Goal: Task Accomplishment & Management: Complete application form

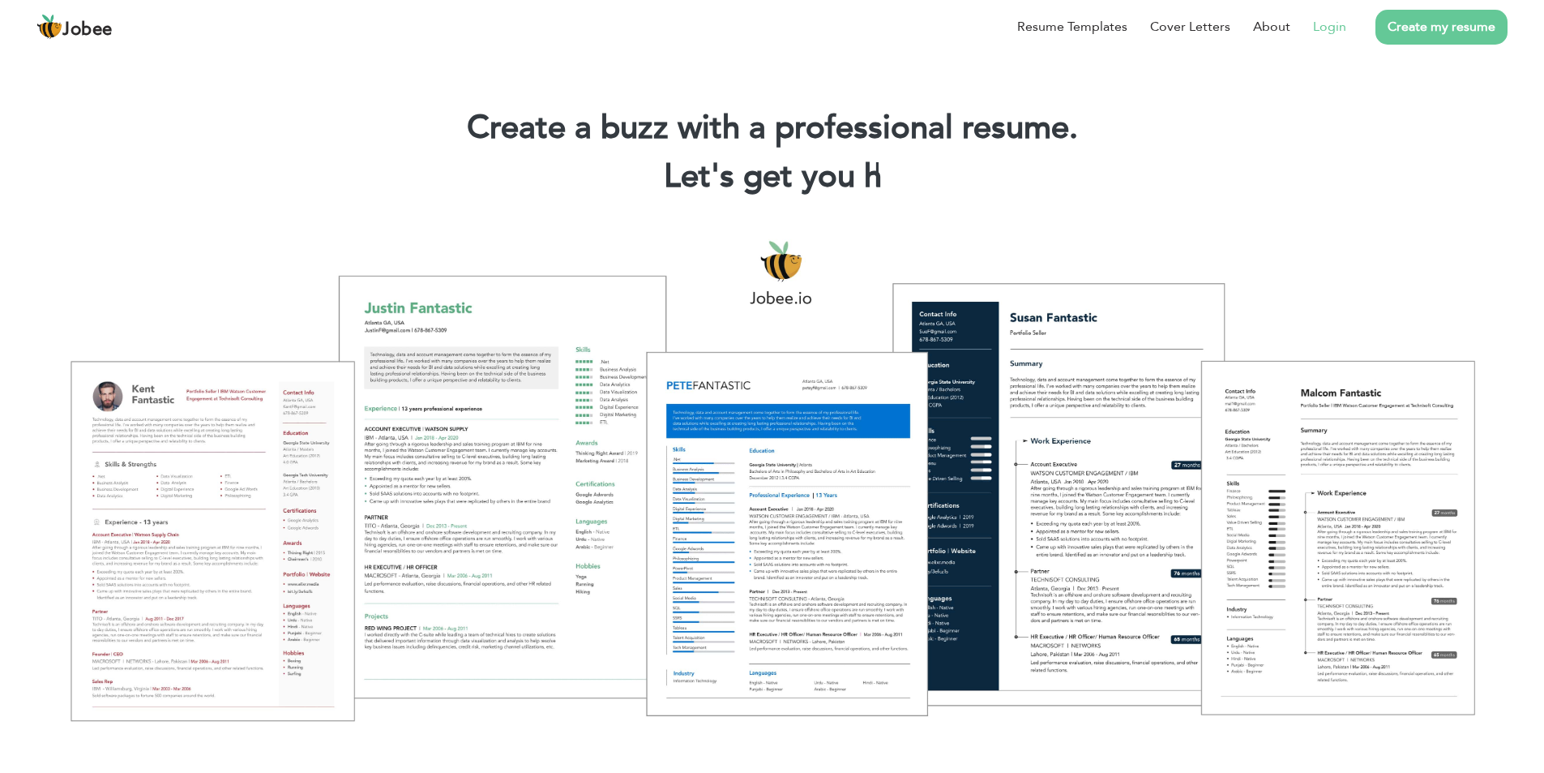
click at [1334, 42] on li "Login" at bounding box center [1319, 27] width 56 height 42
click at [1335, 29] on link "Login" at bounding box center [1329, 26] width 33 height 19
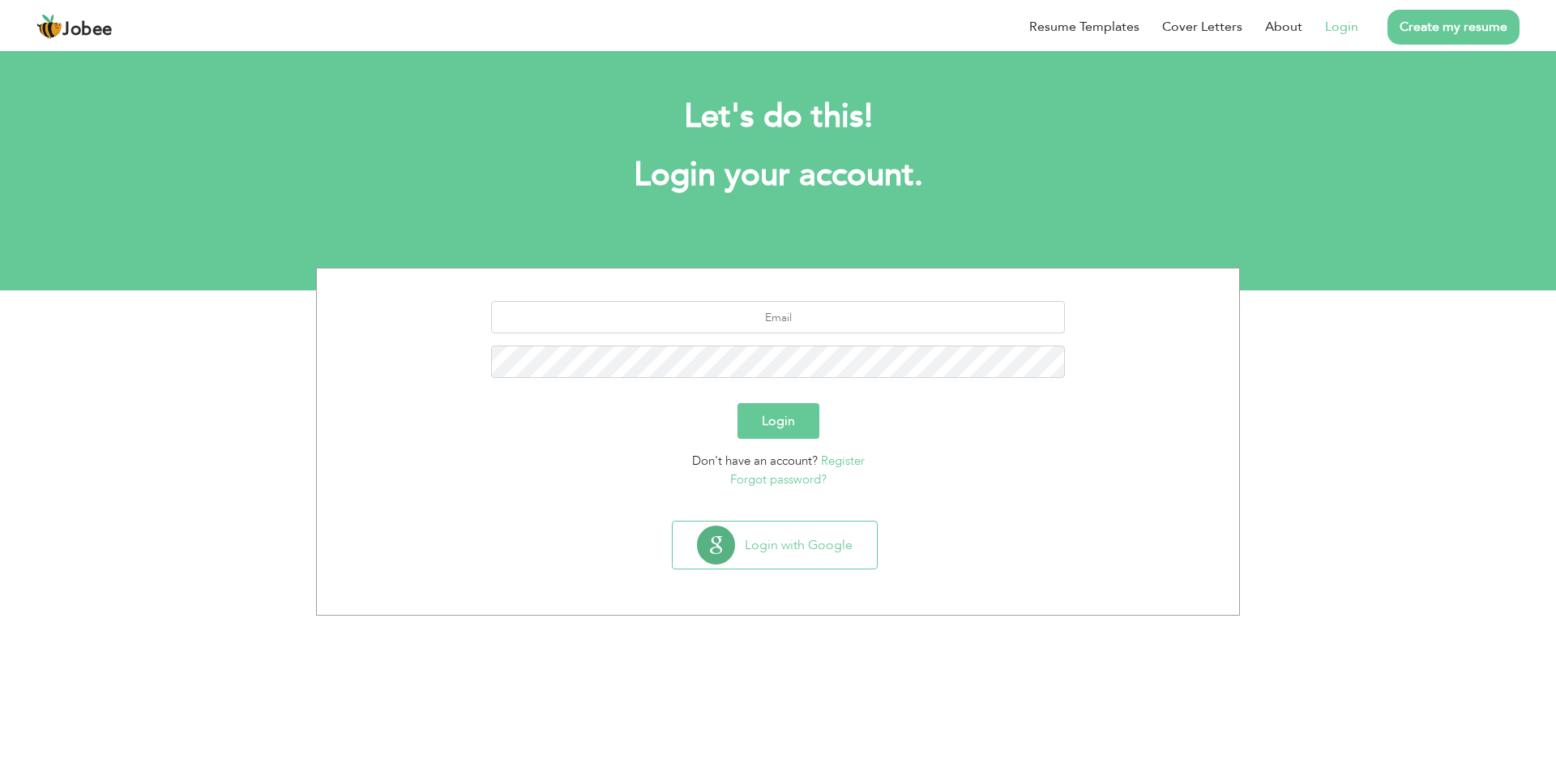
click at [811, 340] on div at bounding box center [778, 345] width 898 height 89
click at [791, 328] on input "text" at bounding box center [778, 317] width 575 height 32
type input "ayyannaveed22@gmail.com"
click at [820, 409] on div "Login" at bounding box center [778, 421] width 898 height 36
click at [779, 422] on button "Login" at bounding box center [779, 421] width 82 height 36
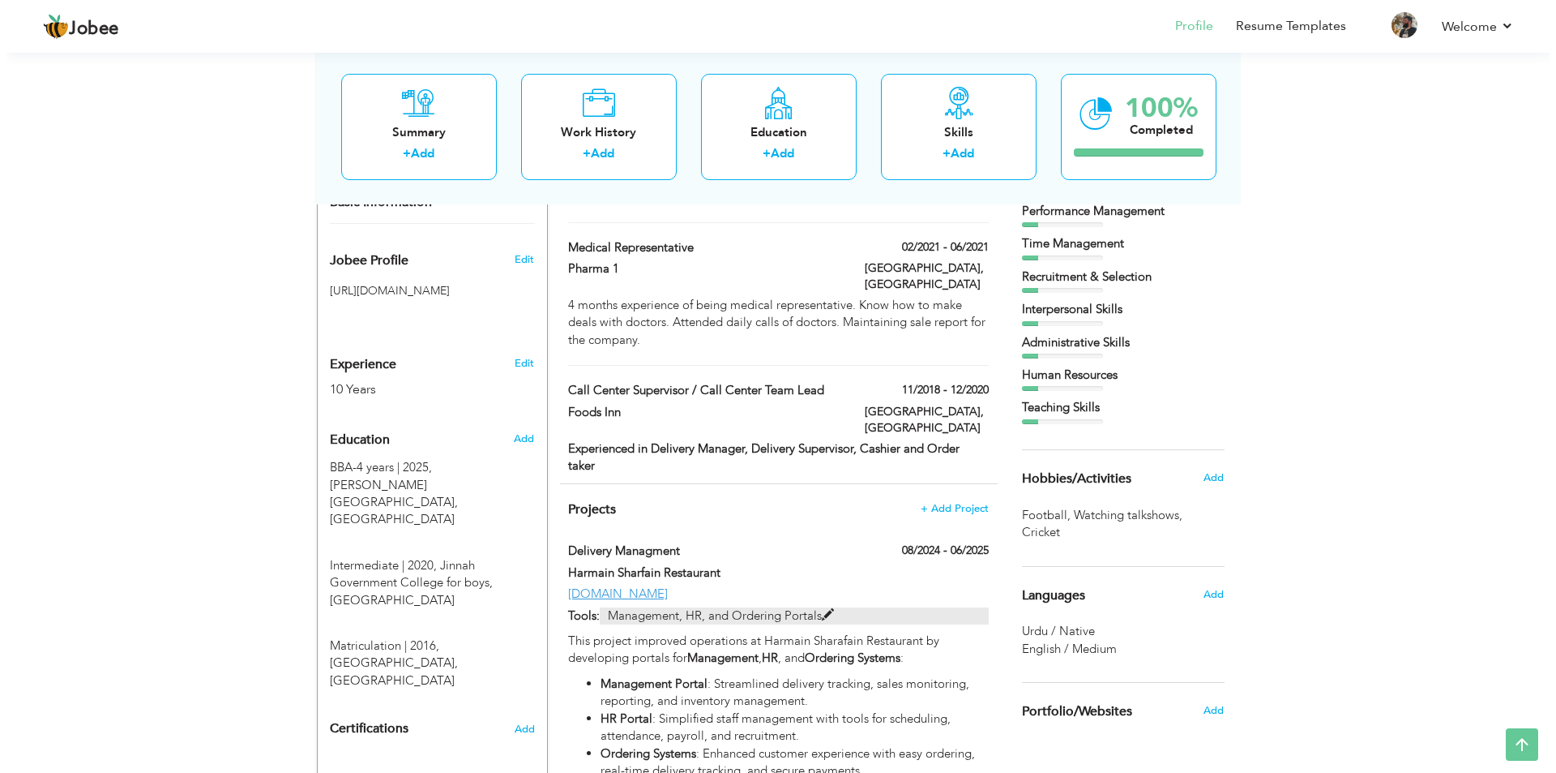
scroll to position [567, 0]
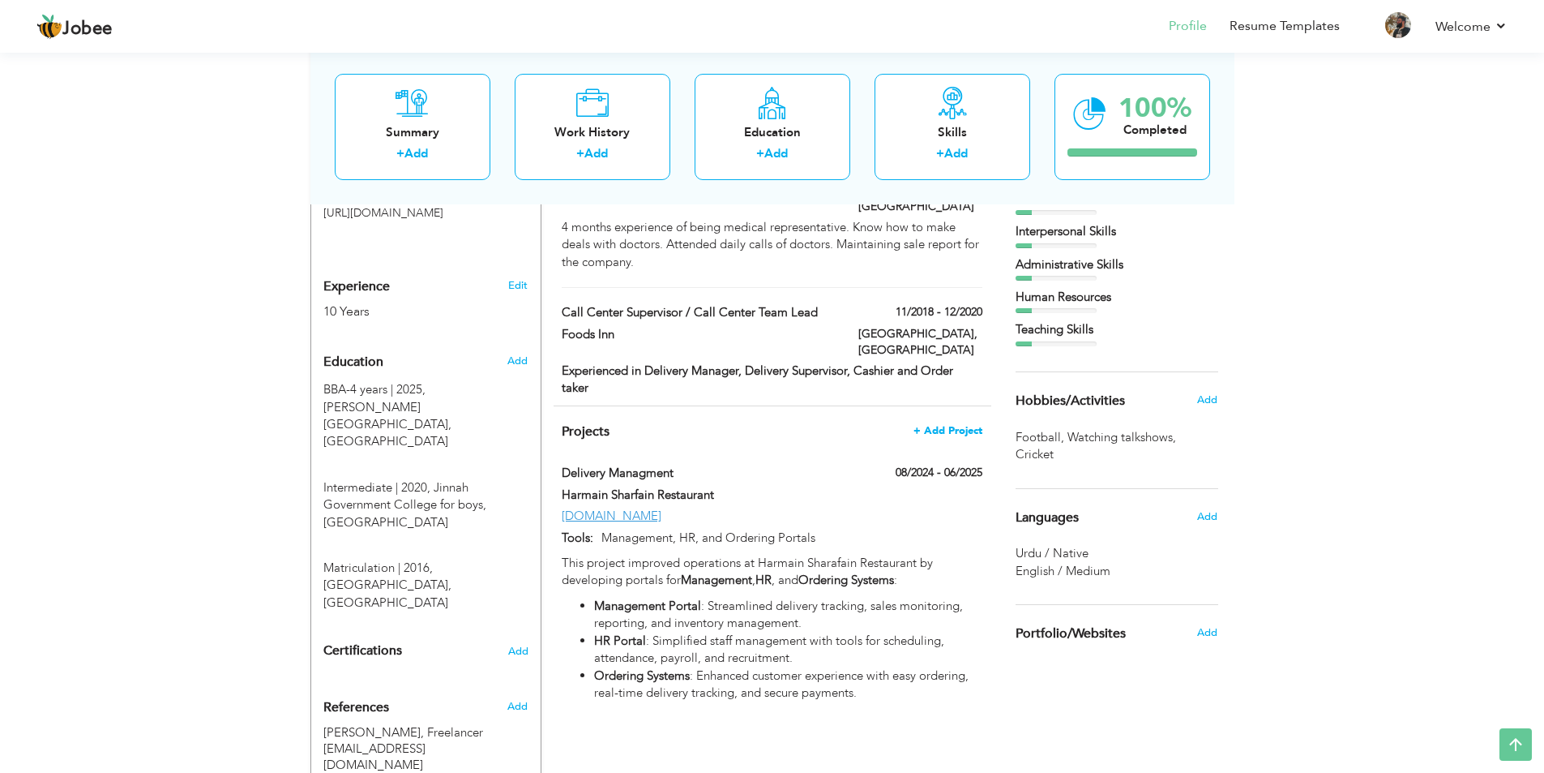
click at [954, 425] on span "+ Add Project" at bounding box center [948, 430] width 69 height 11
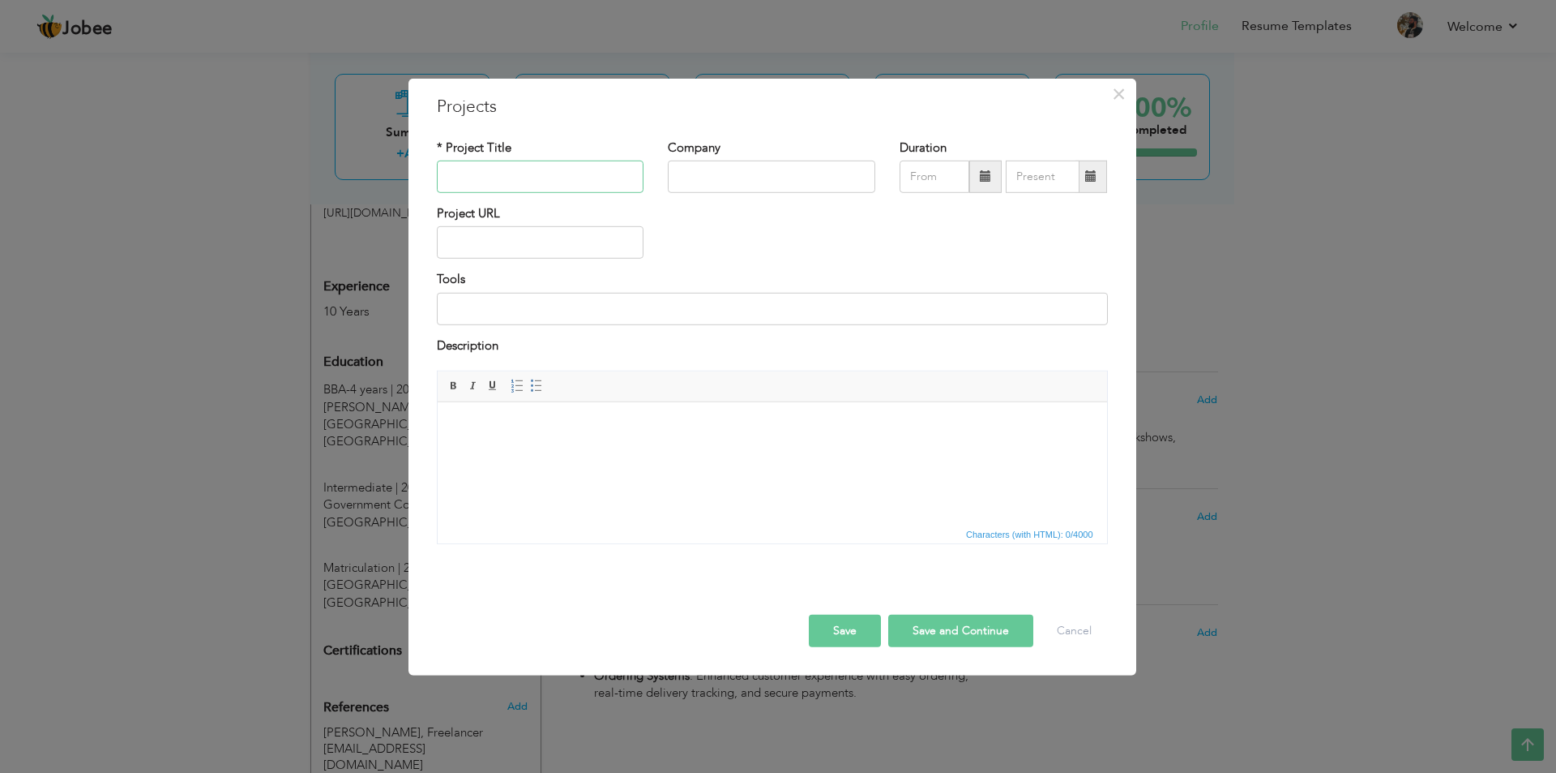
paste input "Website & Business Management"
type input "Website & Business Management"
click at [762, 174] on input "text" at bounding box center [772, 177] width 208 height 32
paste input "[US_STATE] Pizza"
type input "[US_STATE] Pizza"
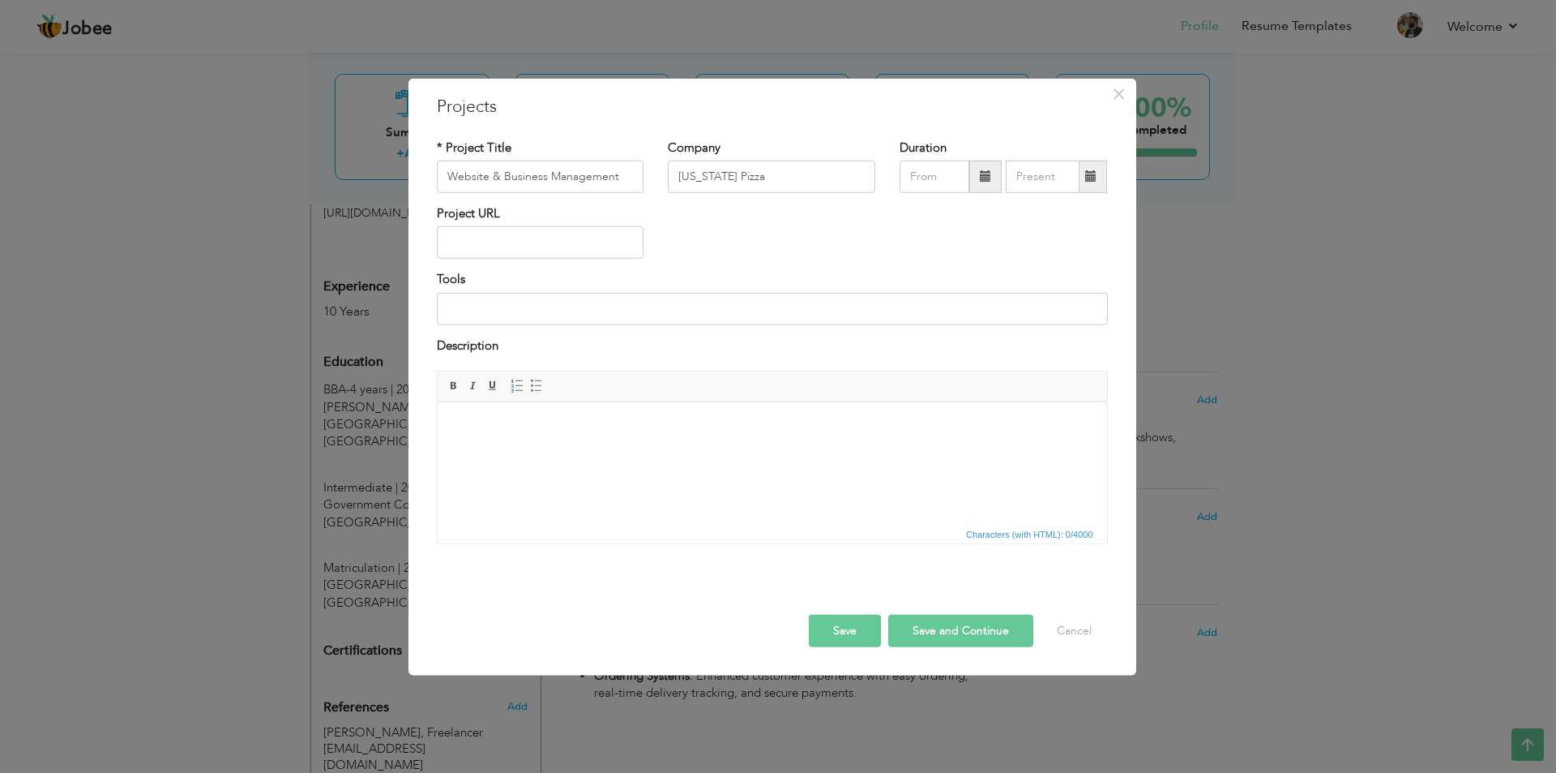
click at [989, 180] on span at bounding box center [985, 175] width 11 height 11
click at [985, 293] on span "2025" at bounding box center [985, 298] width 44 height 44
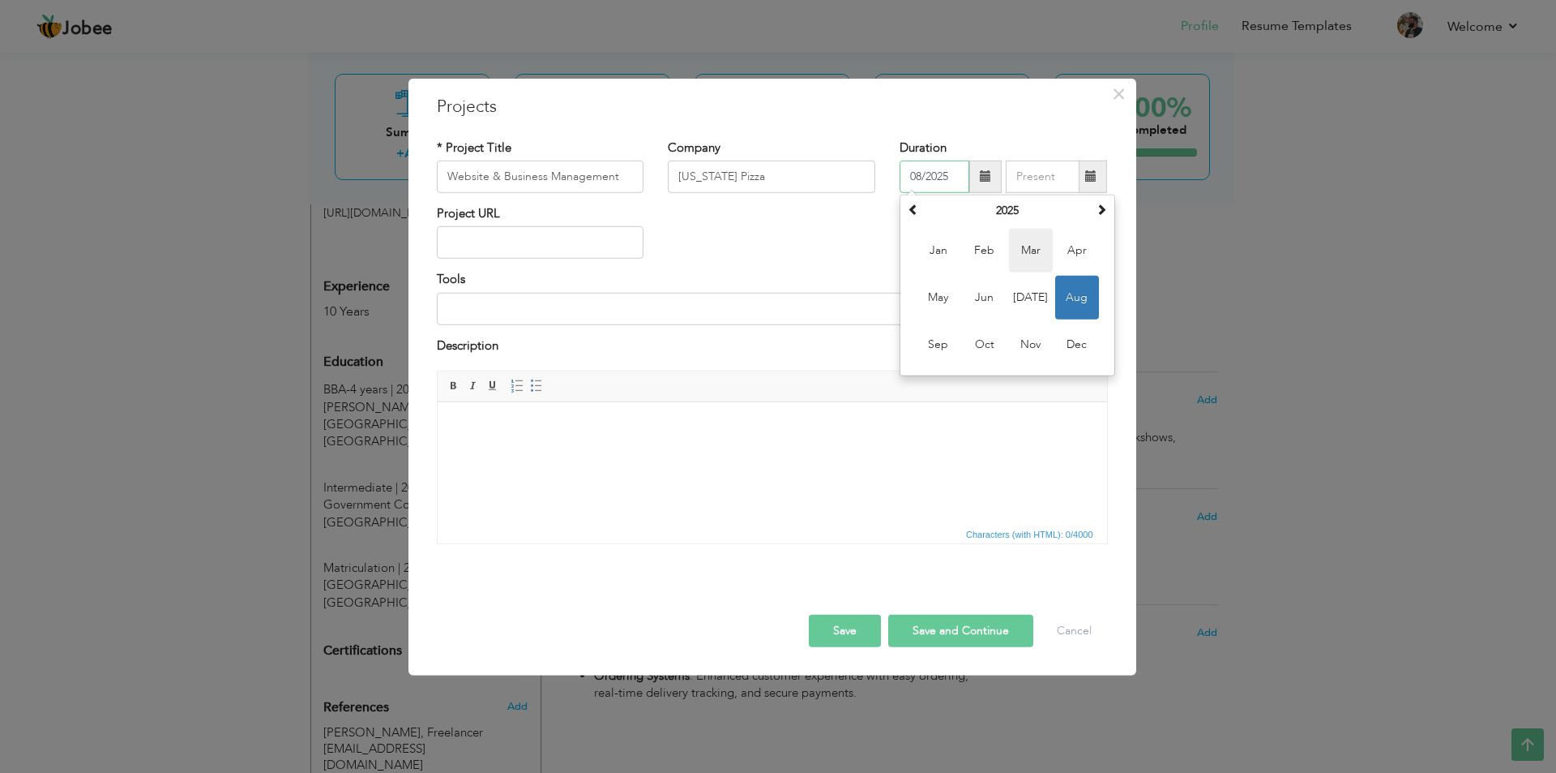
click at [1030, 244] on span "Mar" at bounding box center [1031, 251] width 44 height 44
type input "03/2025"
click at [1093, 186] on span at bounding box center [1092, 177] width 32 height 32
click at [1050, 123] on div "× Projects * Project Title Website & Business Management Company [US_STATE] Piz…" at bounding box center [773, 376] width 728 height 597
click at [1084, 180] on span at bounding box center [1092, 177] width 32 height 32
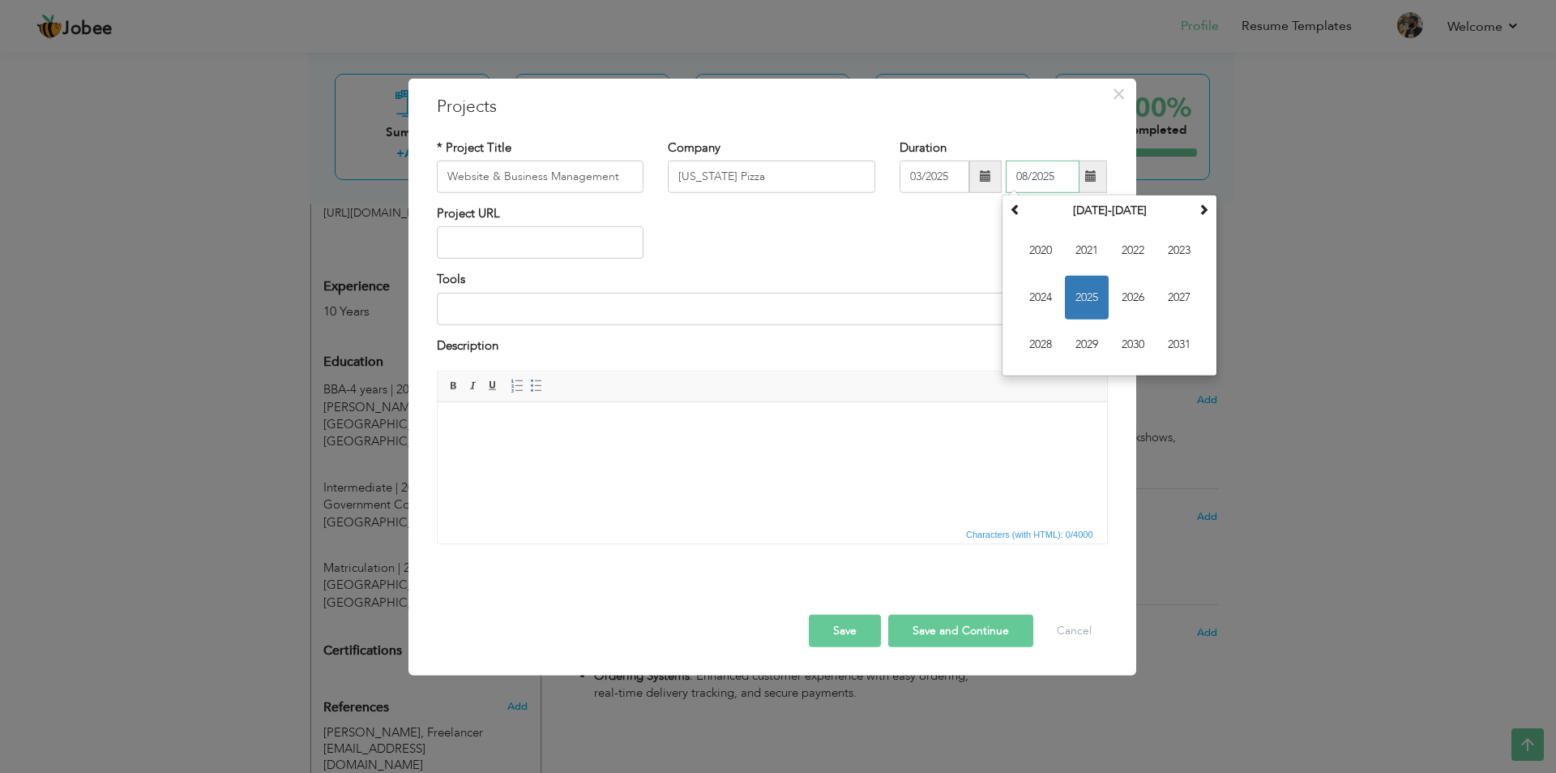
click at [1084, 286] on span "2025" at bounding box center [1087, 298] width 44 height 44
click at [1179, 301] on span "Aug" at bounding box center [1180, 298] width 44 height 44
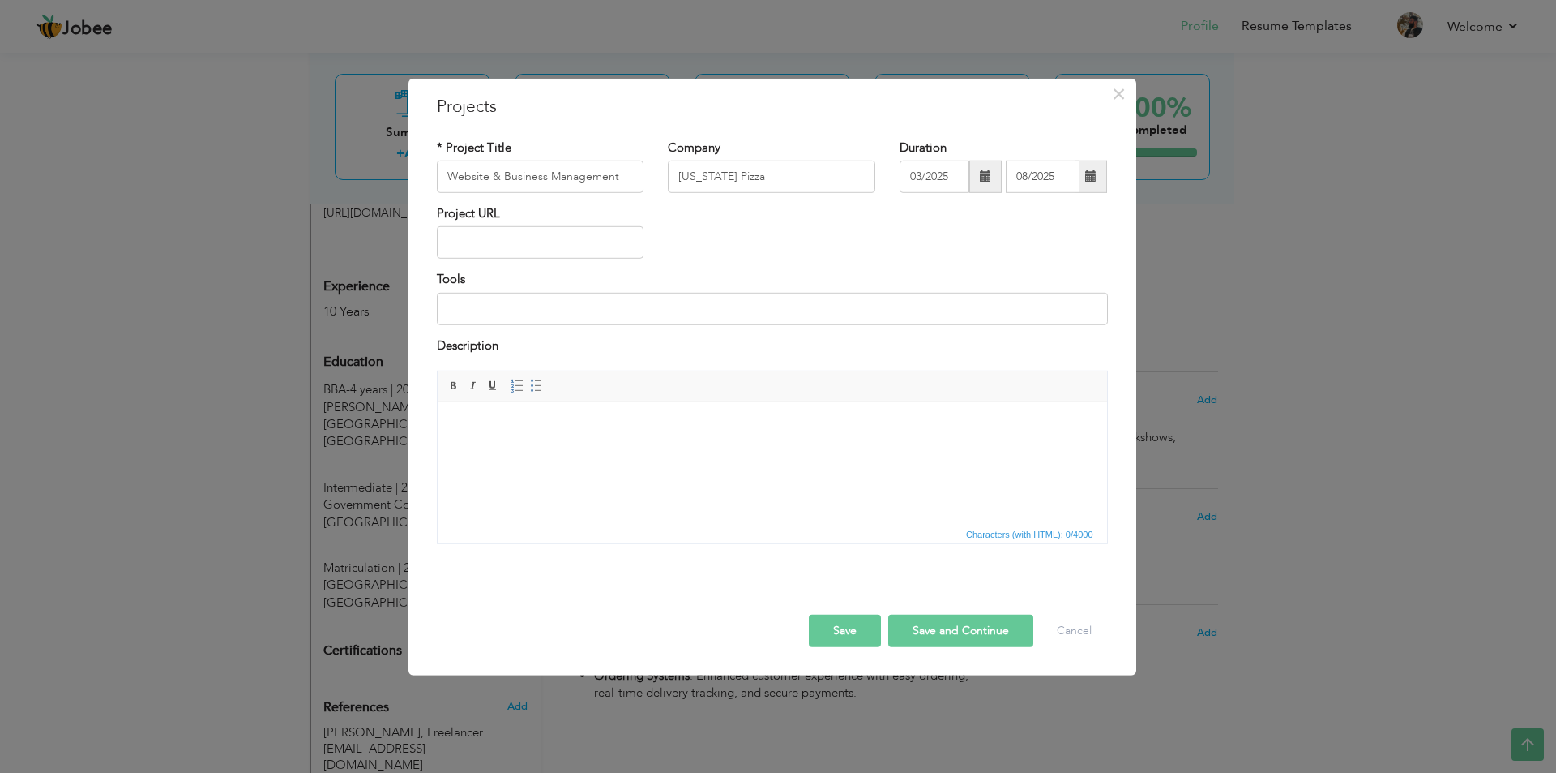
click at [1030, 238] on div "Project URL" at bounding box center [773, 238] width 696 height 66
click at [1099, 173] on span at bounding box center [1092, 177] width 32 height 32
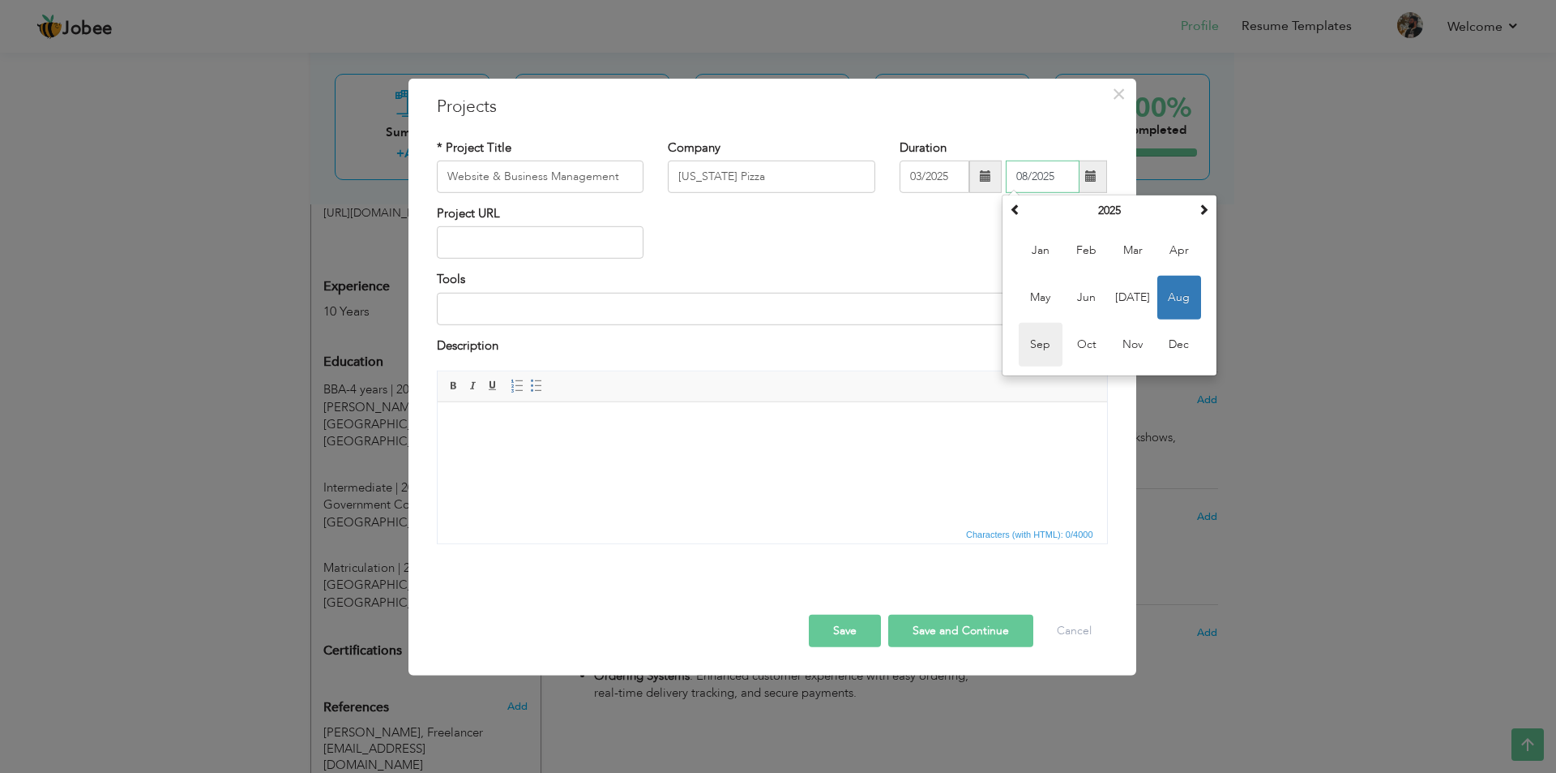
click at [1047, 347] on span "Sep" at bounding box center [1041, 345] width 44 height 44
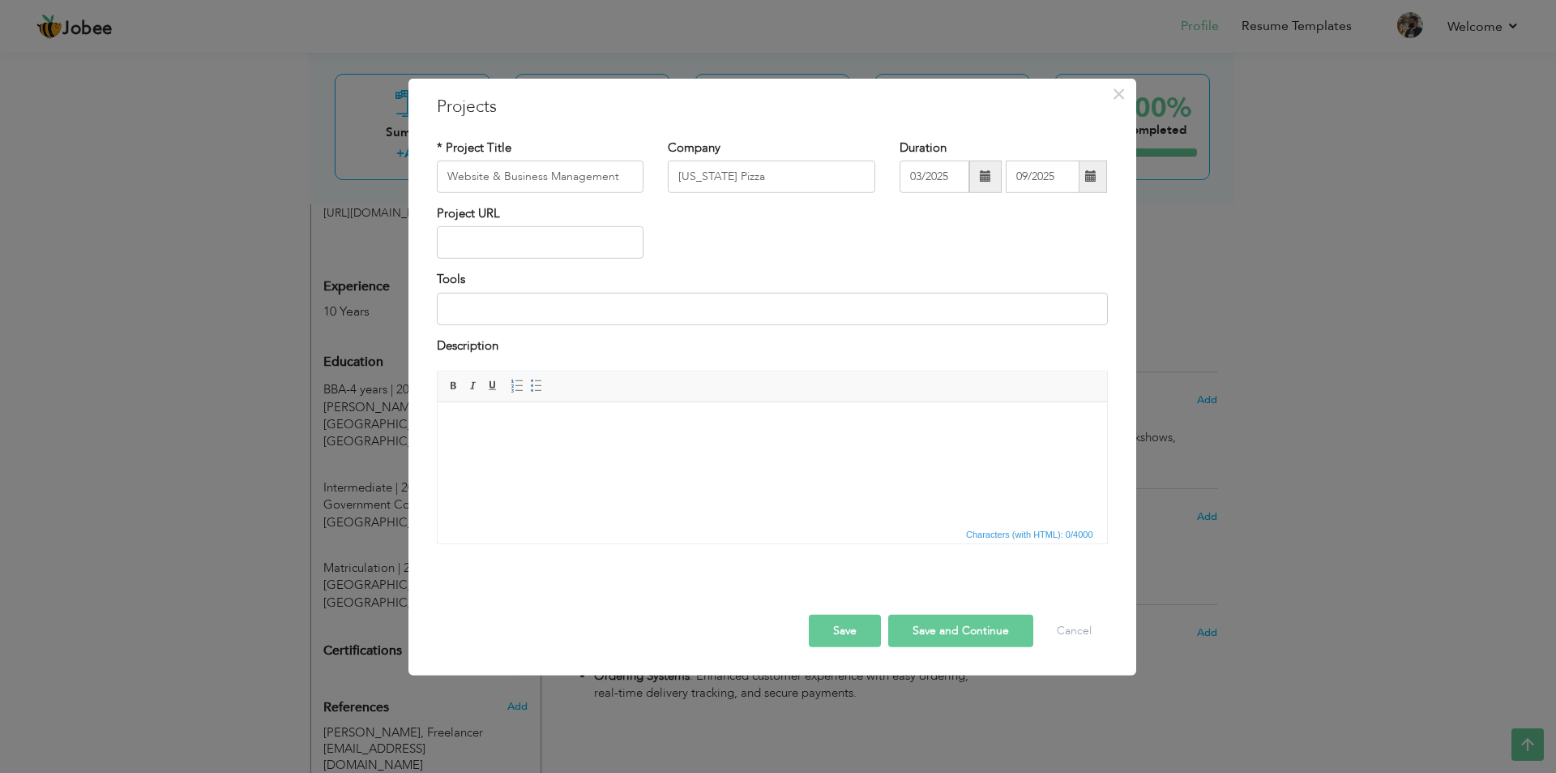
click at [1087, 176] on span at bounding box center [1090, 175] width 11 height 11
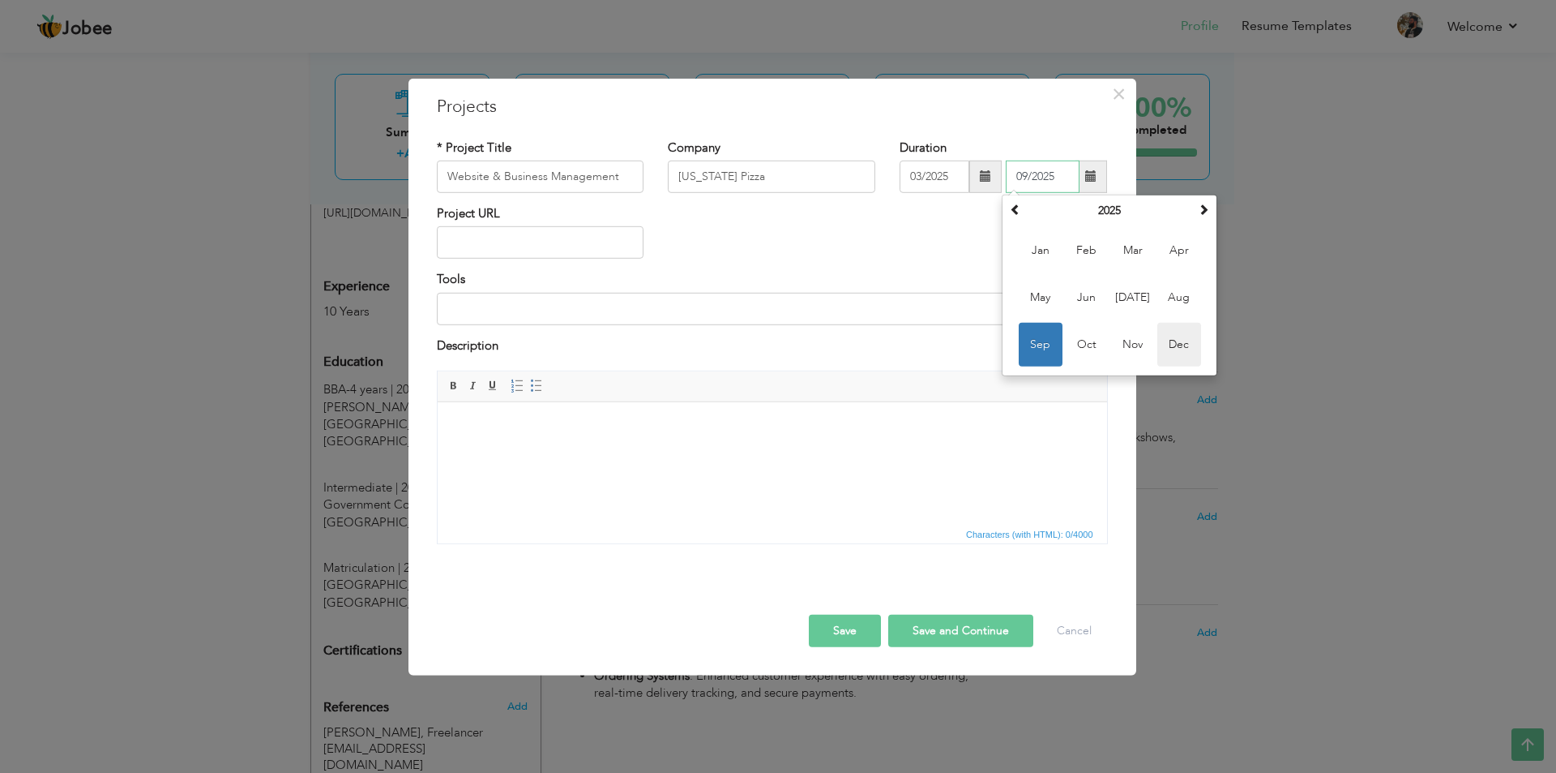
click at [1175, 331] on span "Dec" at bounding box center [1180, 345] width 44 height 44
type input "12/2025"
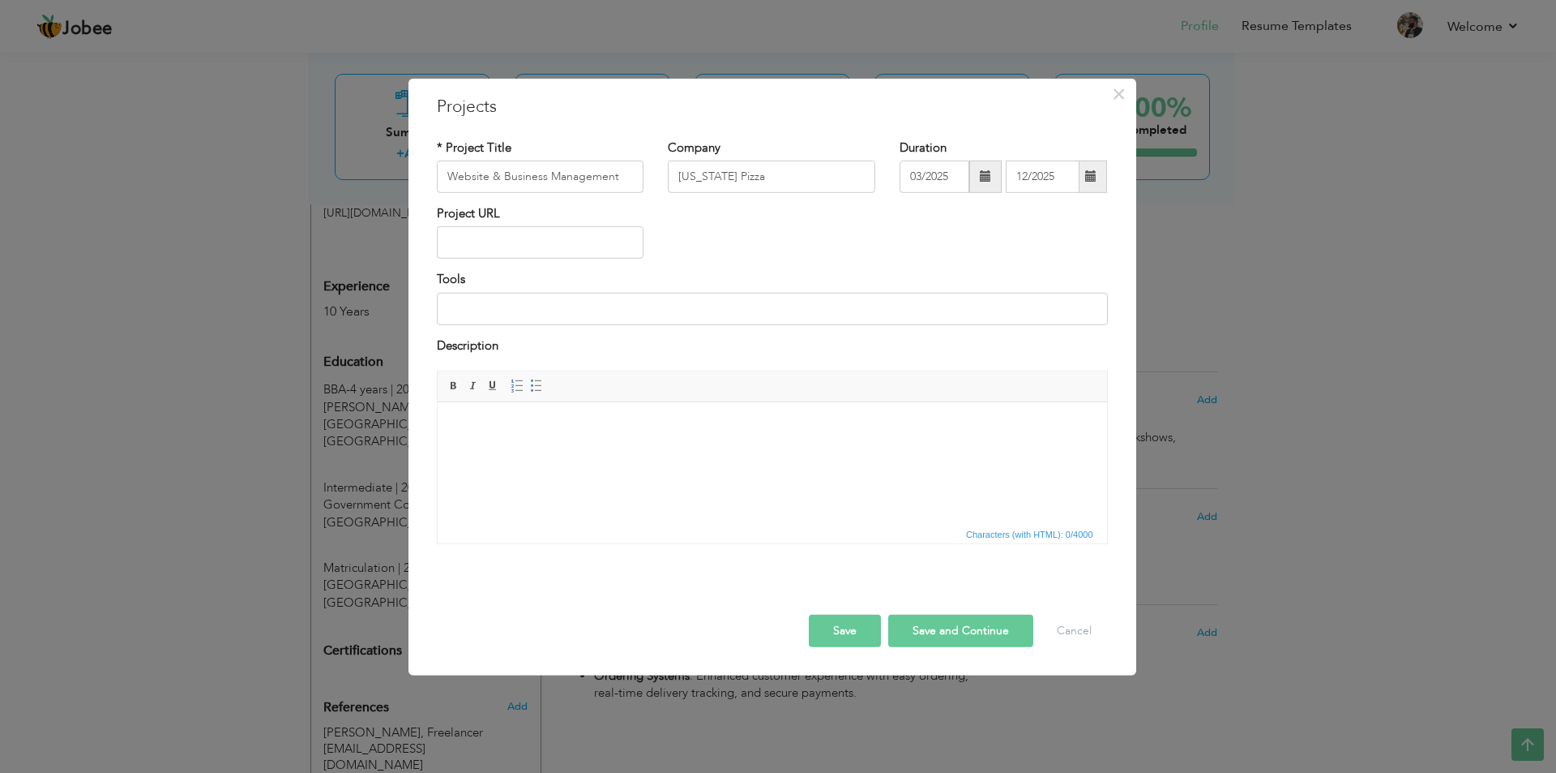
click at [1006, 259] on div "Project URL" at bounding box center [773, 238] width 696 height 66
click at [569, 240] on input "text" at bounding box center [541, 242] width 208 height 32
type input "[DOMAIN_NAME]"
click at [477, 302] on input at bounding box center [772, 309] width 671 height 32
paste input "Website Development, Delivery Management, Budgeting & Accountability"
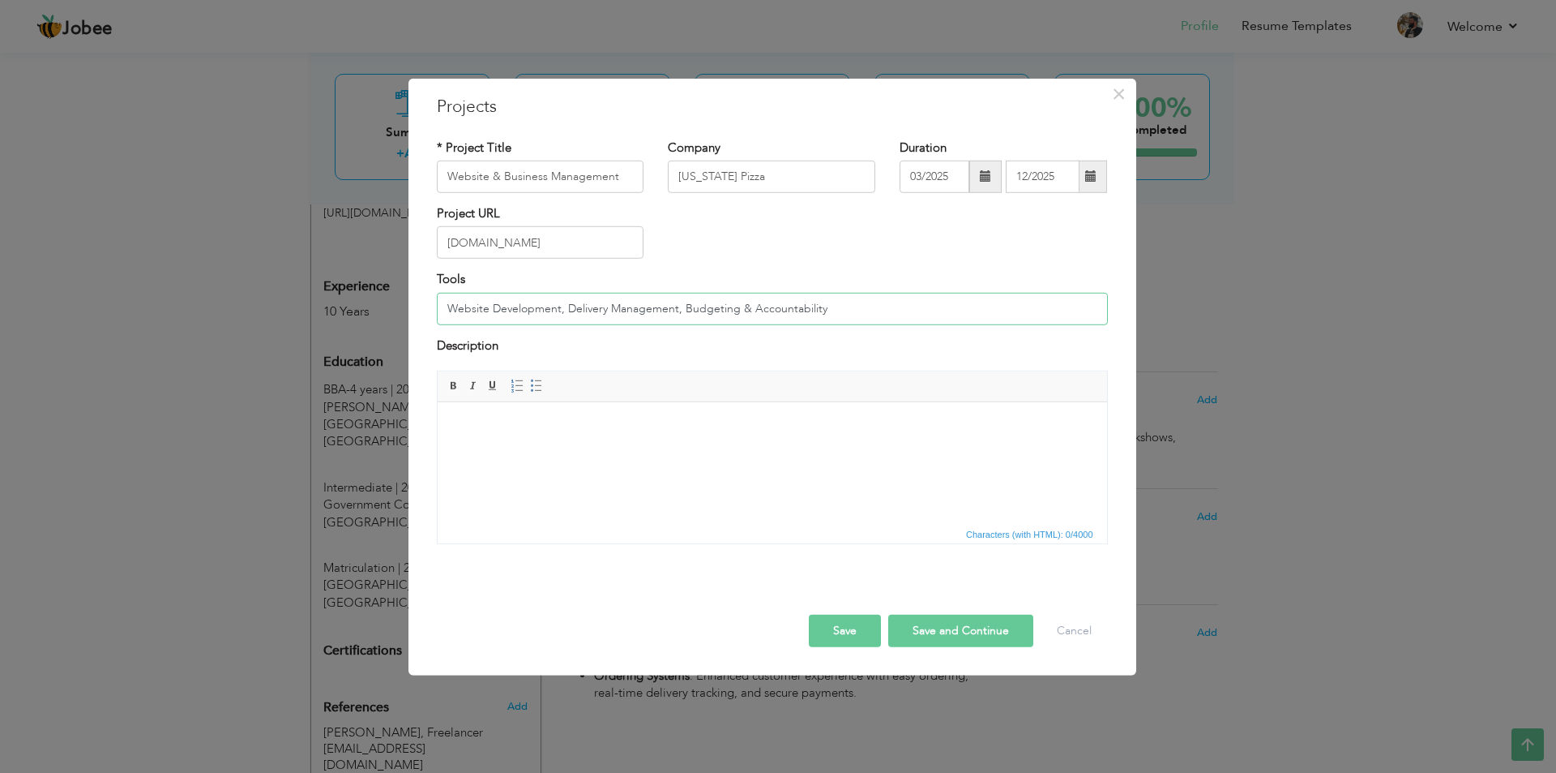
click at [798, 296] on input "Website Development, Delivery Management, Budgeting & Accountability" at bounding box center [772, 309] width 671 height 32
click at [841, 315] on input "Website Development, Delivery Management, Budgeting & Accountability" at bounding box center [772, 309] width 671 height 32
type input "Website Development, Delivery Management, Budgeting & Accountability"
click at [693, 416] on html at bounding box center [772, 426] width 670 height 49
click at [551, 452] on html at bounding box center [772, 426] width 670 height 49
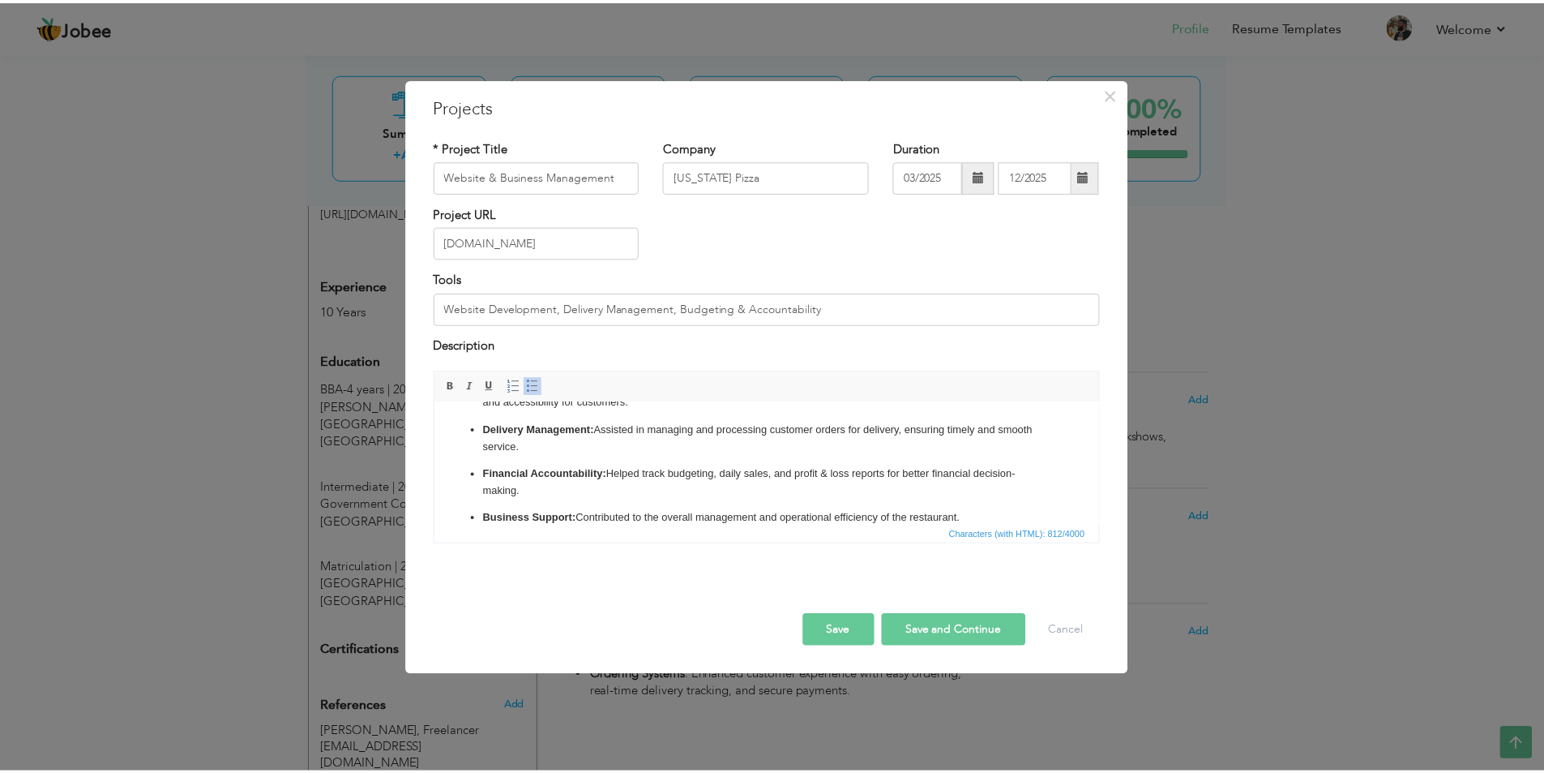
scroll to position [0, 0]
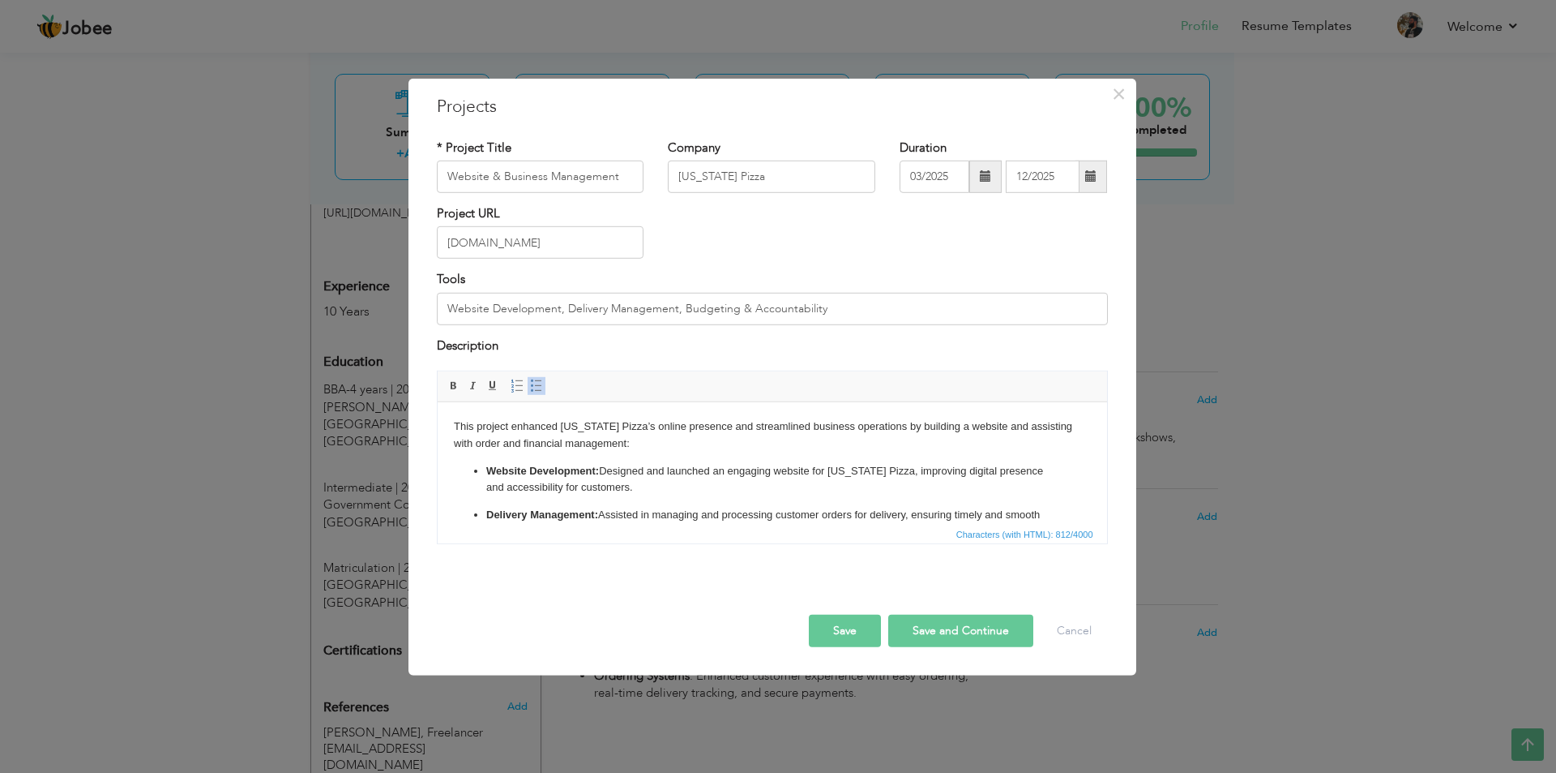
click at [533, 499] on ul "Website Development: Designed and launched an engaging website for [US_STATE] P…" at bounding box center [771, 538] width 637 height 150
click at [846, 625] on button "Save" at bounding box center [845, 630] width 72 height 32
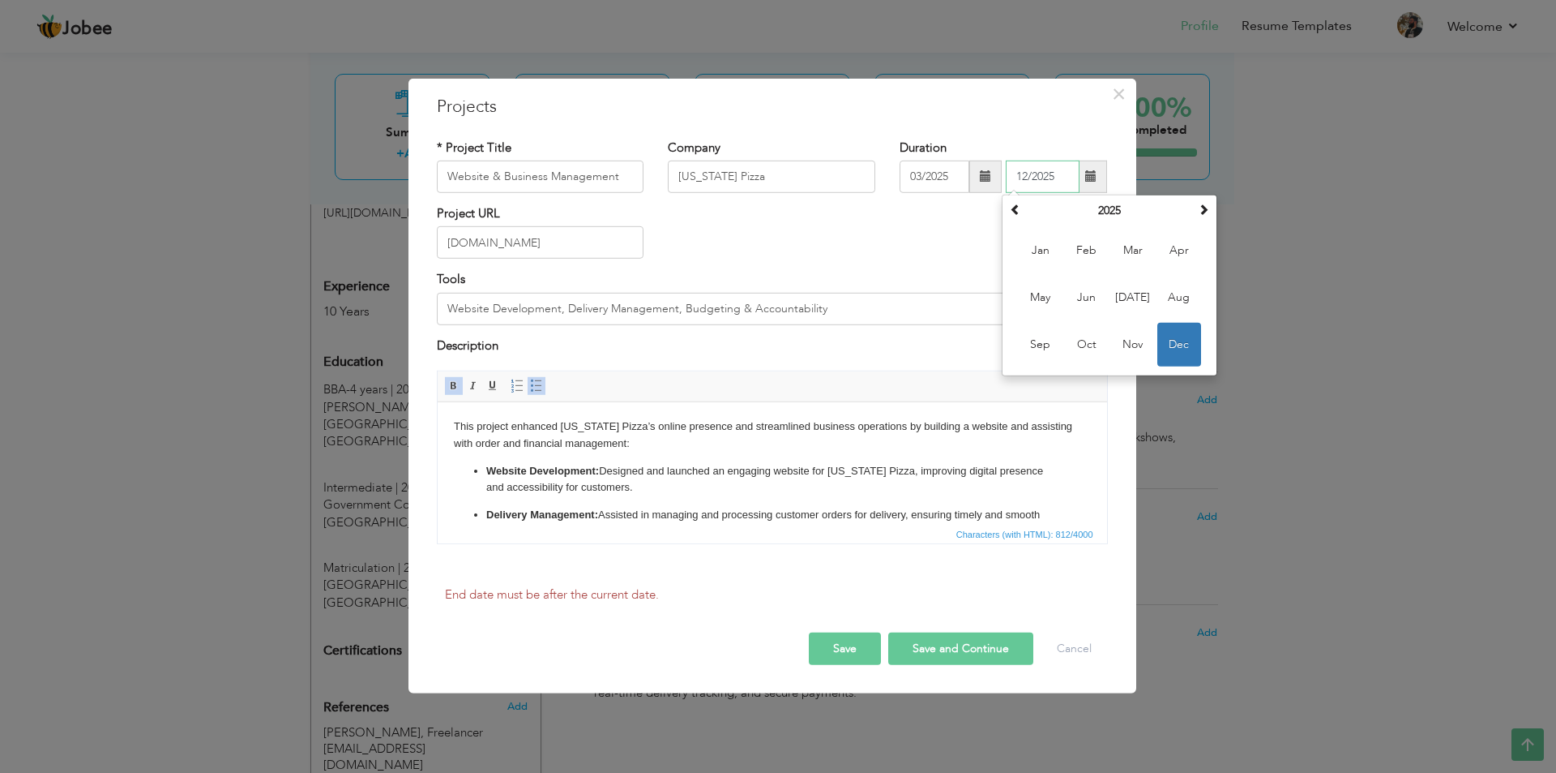
click at [1175, 345] on span "Dec" at bounding box center [1180, 345] width 44 height 44
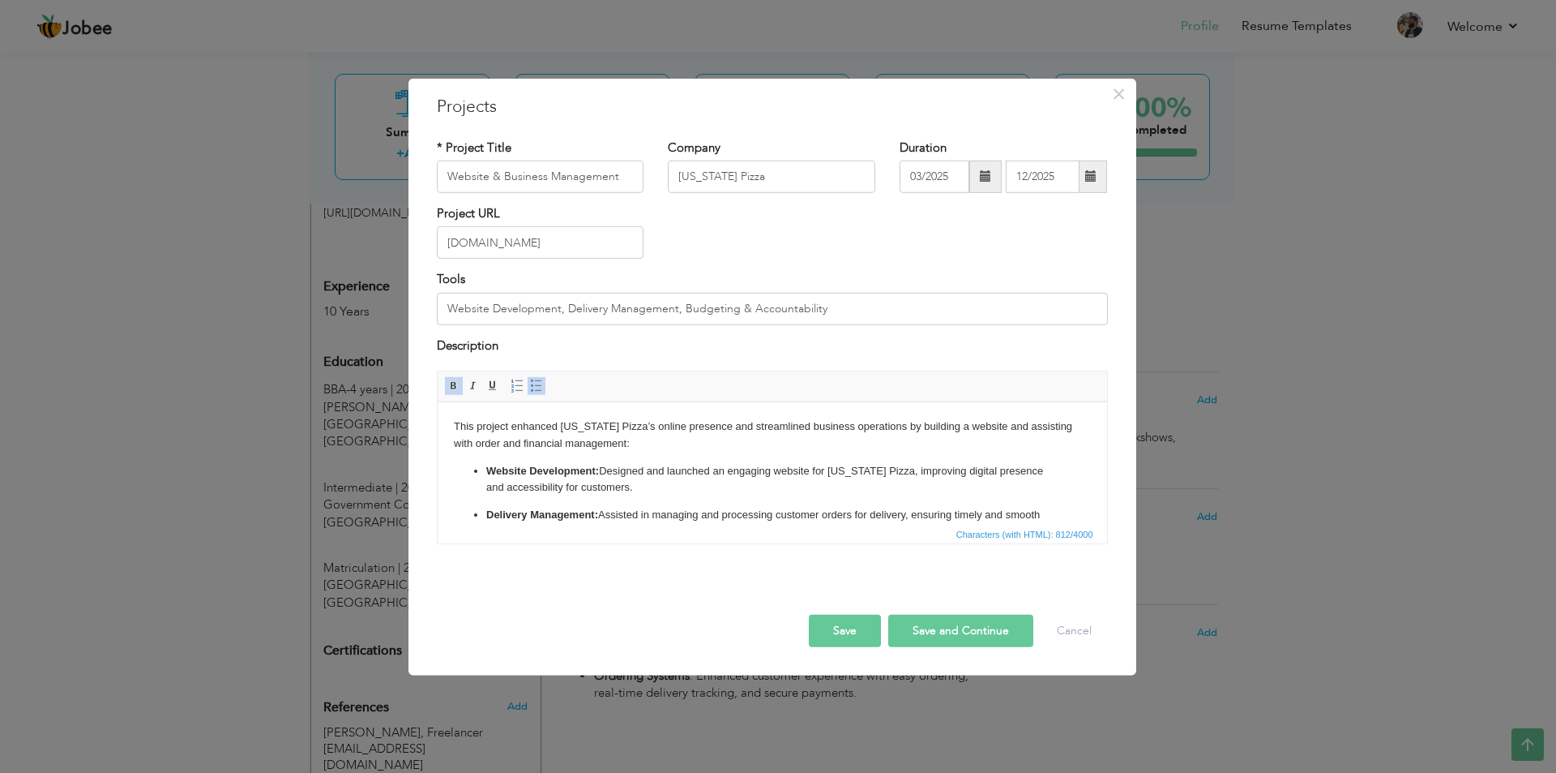
click at [1082, 186] on span at bounding box center [1092, 177] width 32 height 32
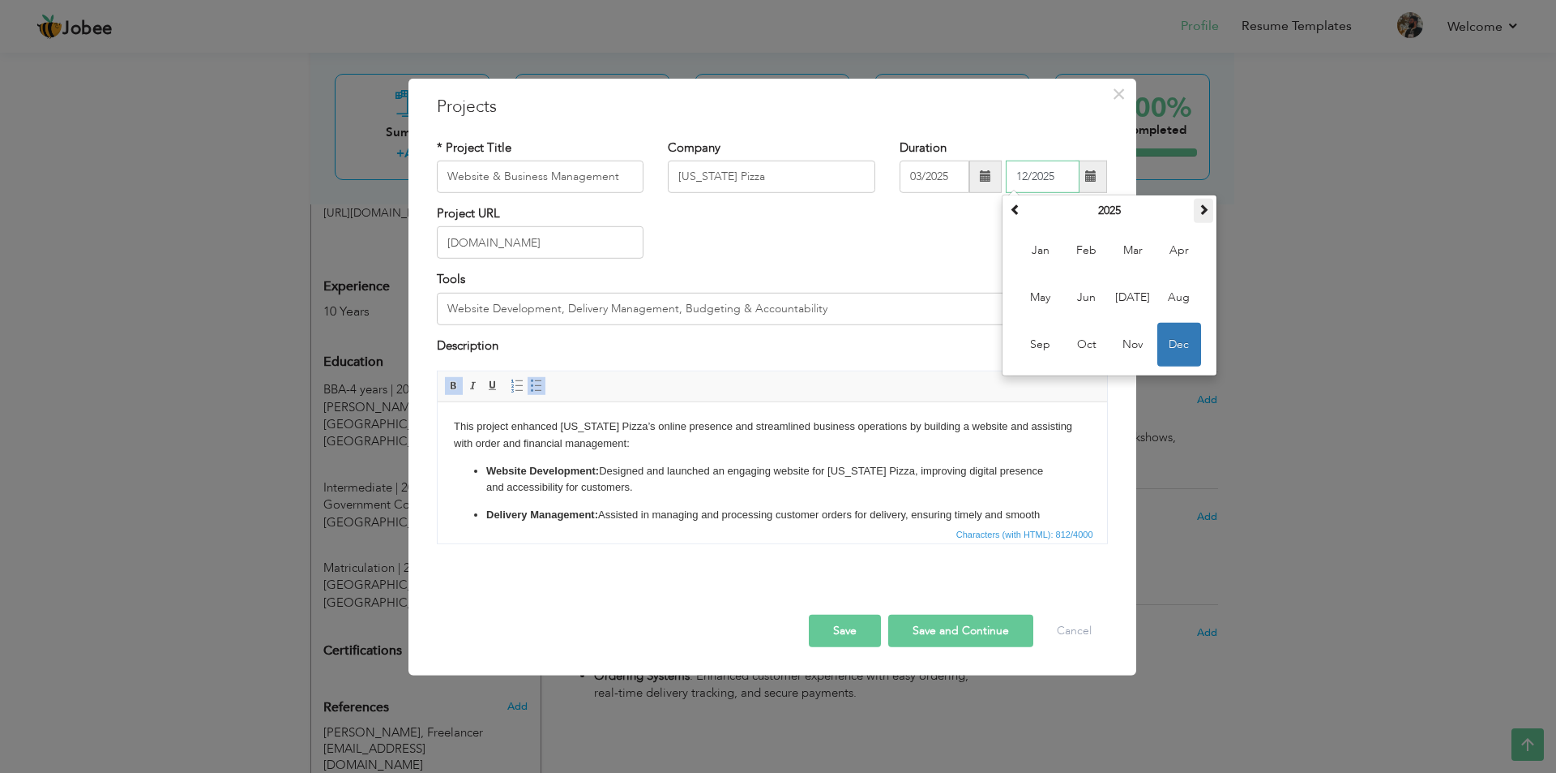
click at [1209, 216] on th at bounding box center [1203, 211] width 19 height 24
click at [1023, 215] on th at bounding box center [1015, 211] width 19 height 24
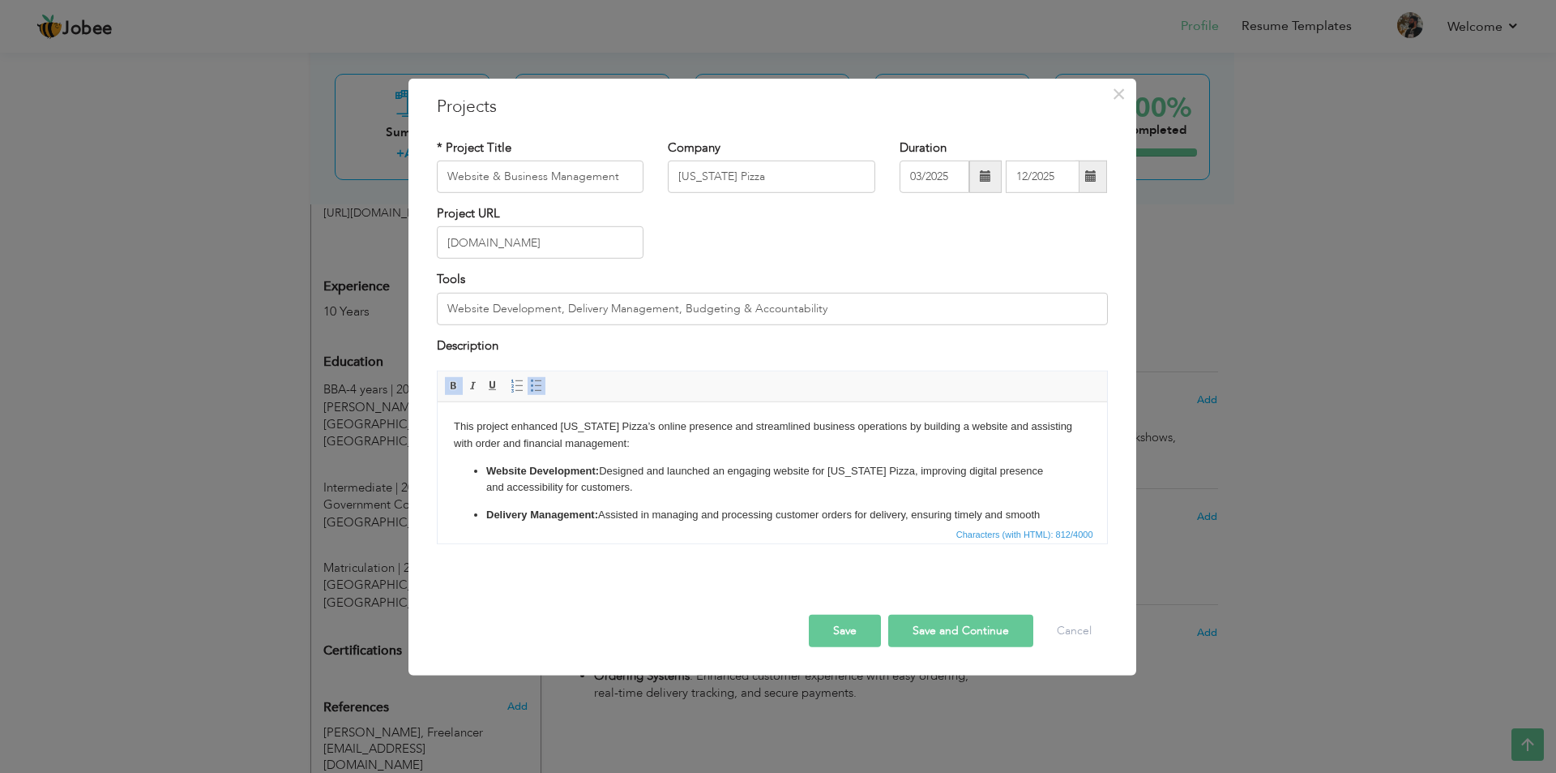
click at [958, 225] on div "Project URL [DOMAIN_NAME]" at bounding box center [773, 238] width 696 height 66
drag, startPoint x: 945, startPoint y: 619, endPoint x: 879, endPoint y: 619, distance: 66.5
click at [827, 604] on div "Save Save and Continue Delete Cancel" at bounding box center [773, 613] width 696 height 91
click at [868, 631] on button "Save" at bounding box center [845, 630] width 72 height 32
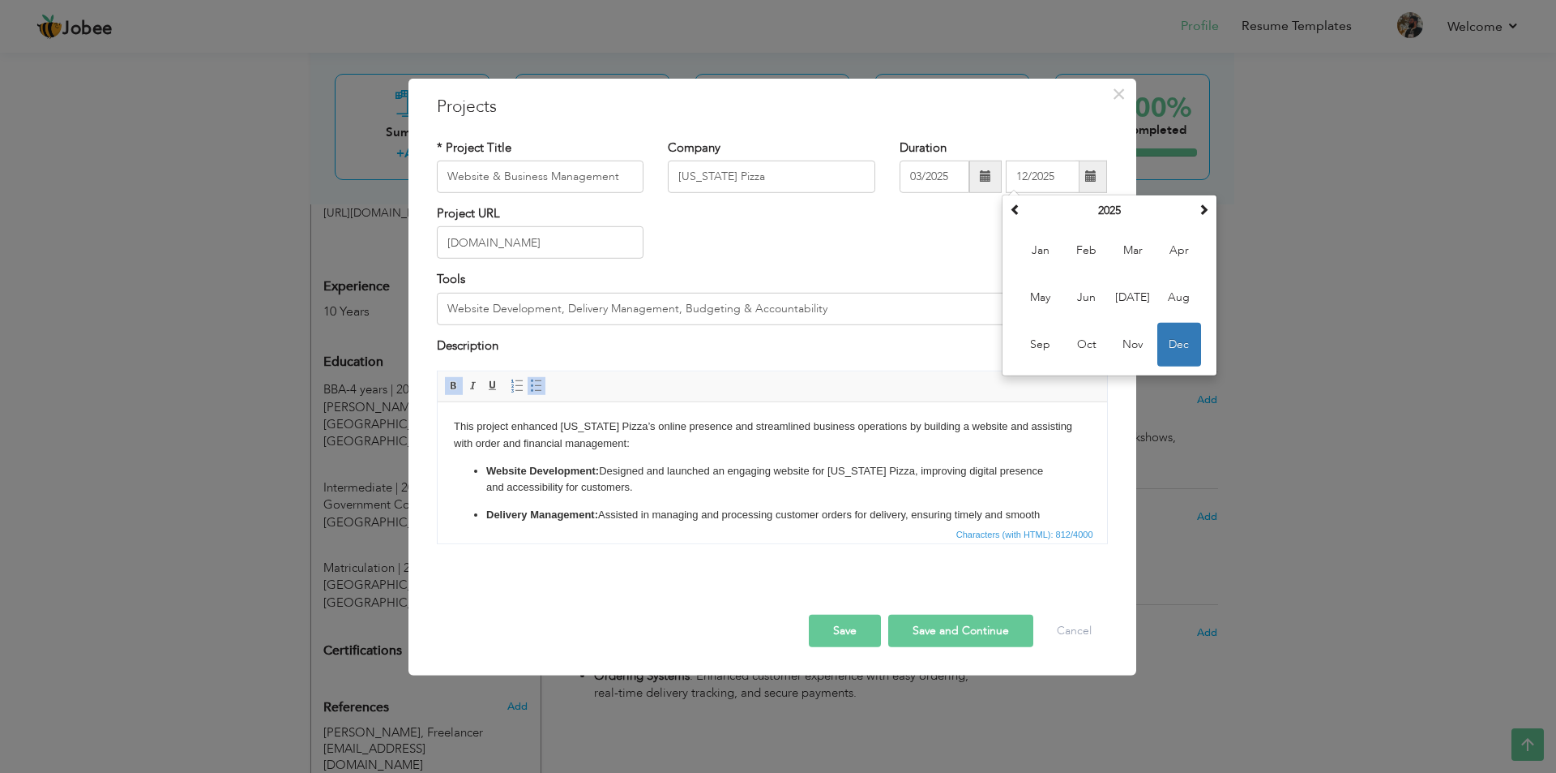
click at [966, 252] on div "Project URL [DOMAIN_NAME]" at bounding box center [773, 238] width 696 height 66
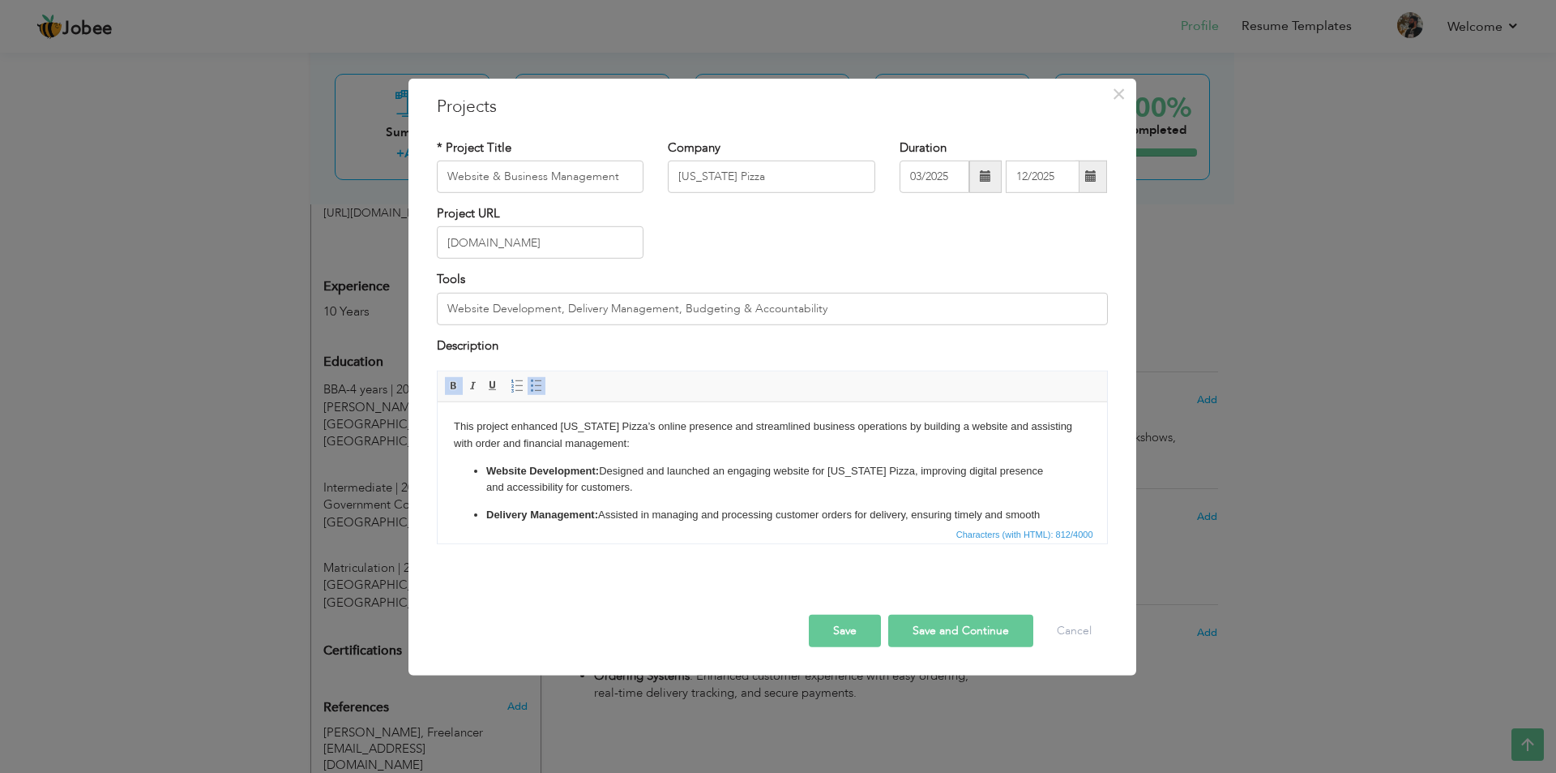
click at [1098, 176] on span at bounding box center [1092, 177] width 32 height 32
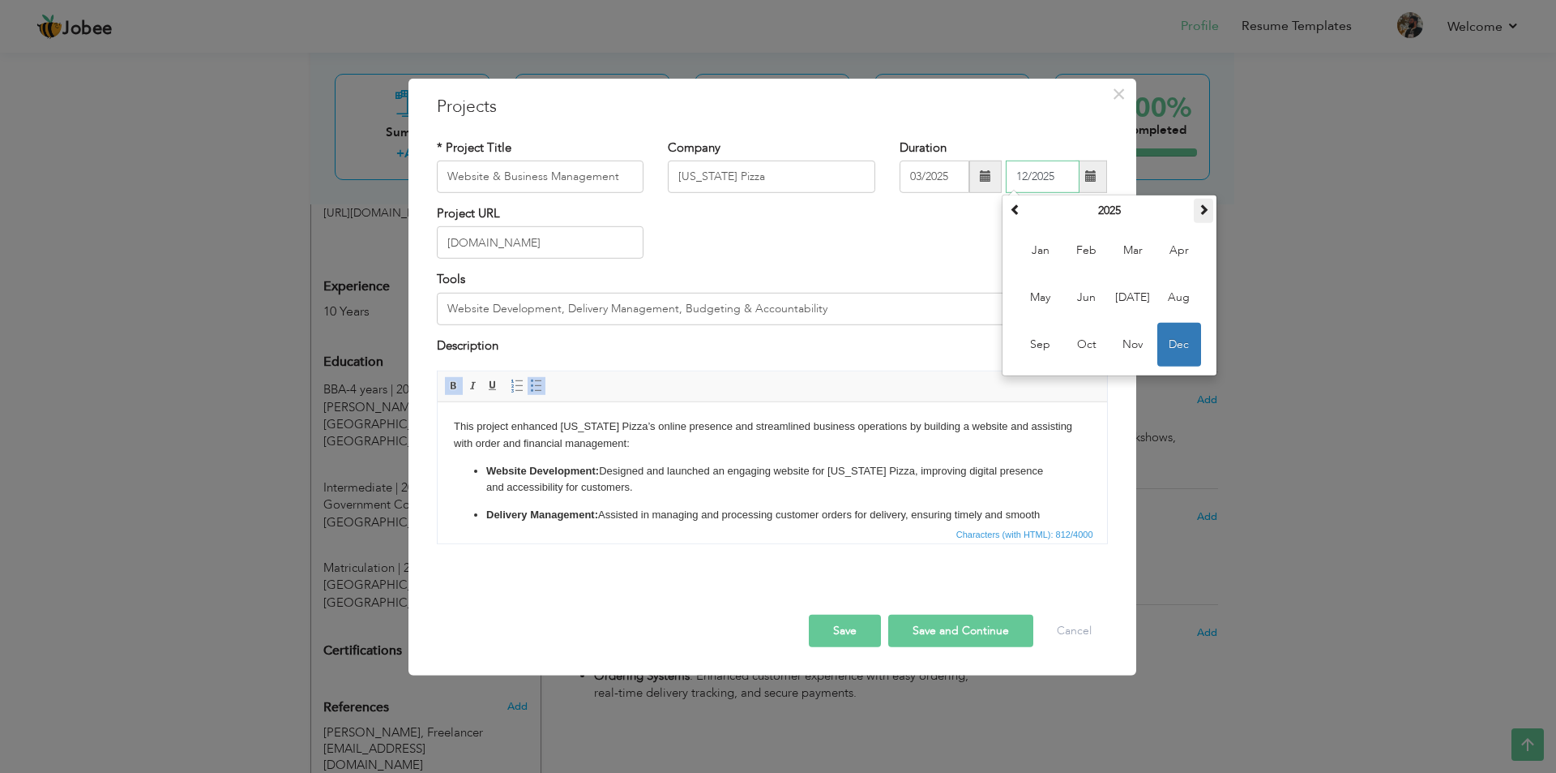
click at [1201, 214] on span at bounding box center [1203, 208] width 11 height 11
click at [1021, 255] on span "Jan" at bounding box center [1041, 251] width 44 height 44
type input "01/2026"
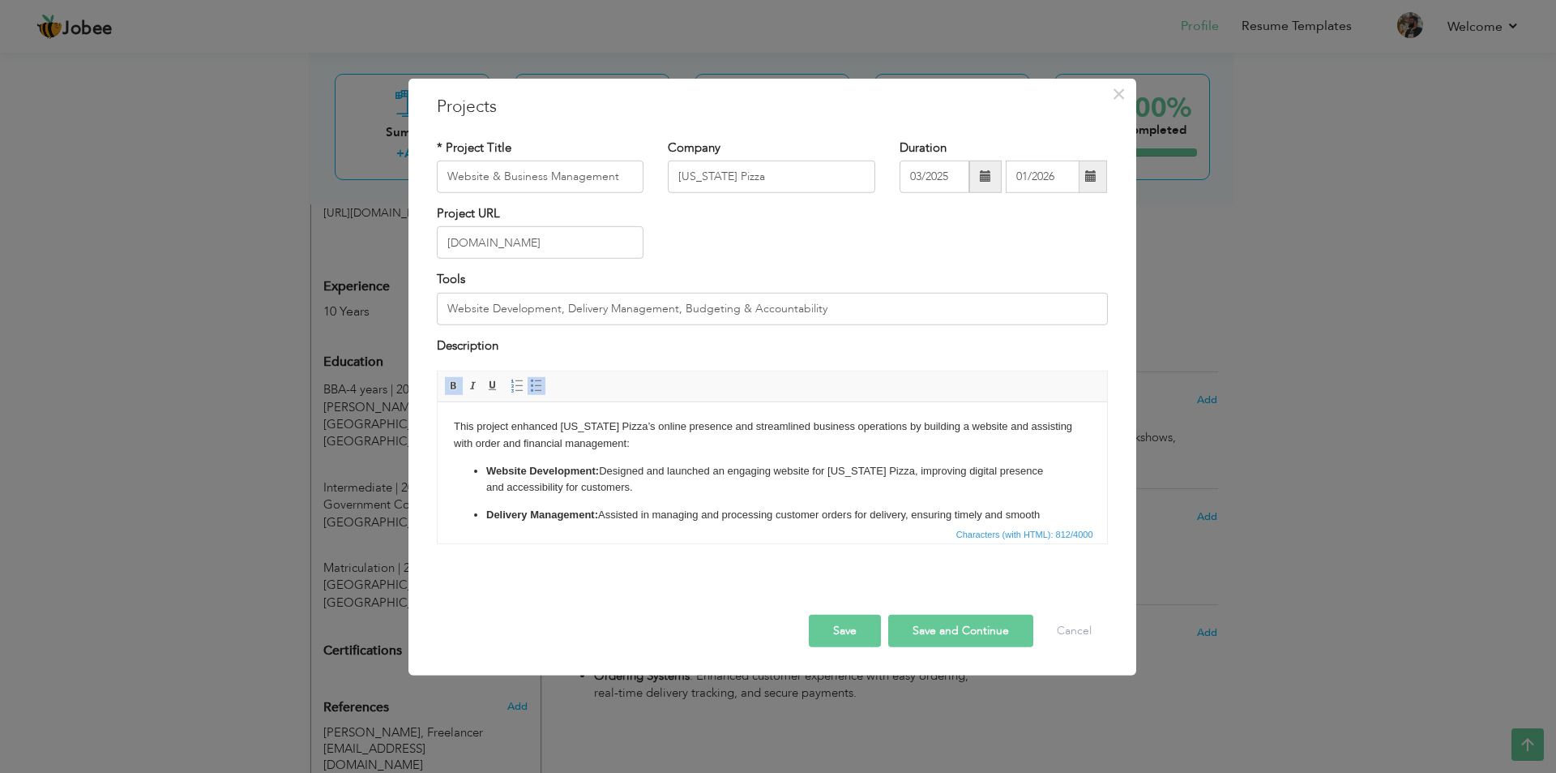
click at [1006, 265] on div "Project URL [DOMAIN_NAME]" at bounding box center [773, 238] width 696 height 66
click at [812, 633] on button "Save" at bounding box center [845, 630] width 72 height 32
click at [846, 641] on button "Save" at bounding box center [845, 630] width 72 height 32
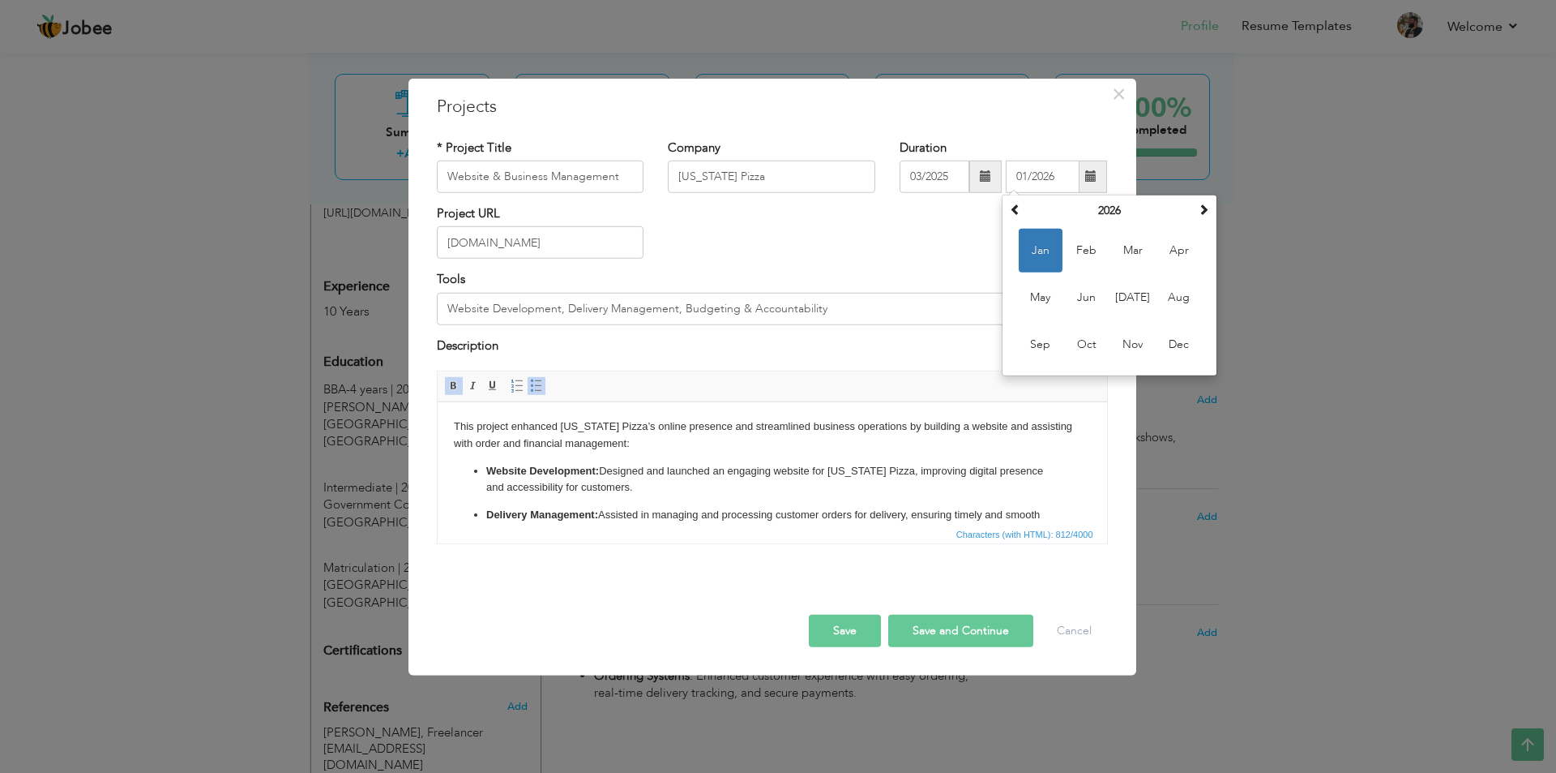
click at [978, 173] on span at bounding box center [986, 177] width 32 height 32
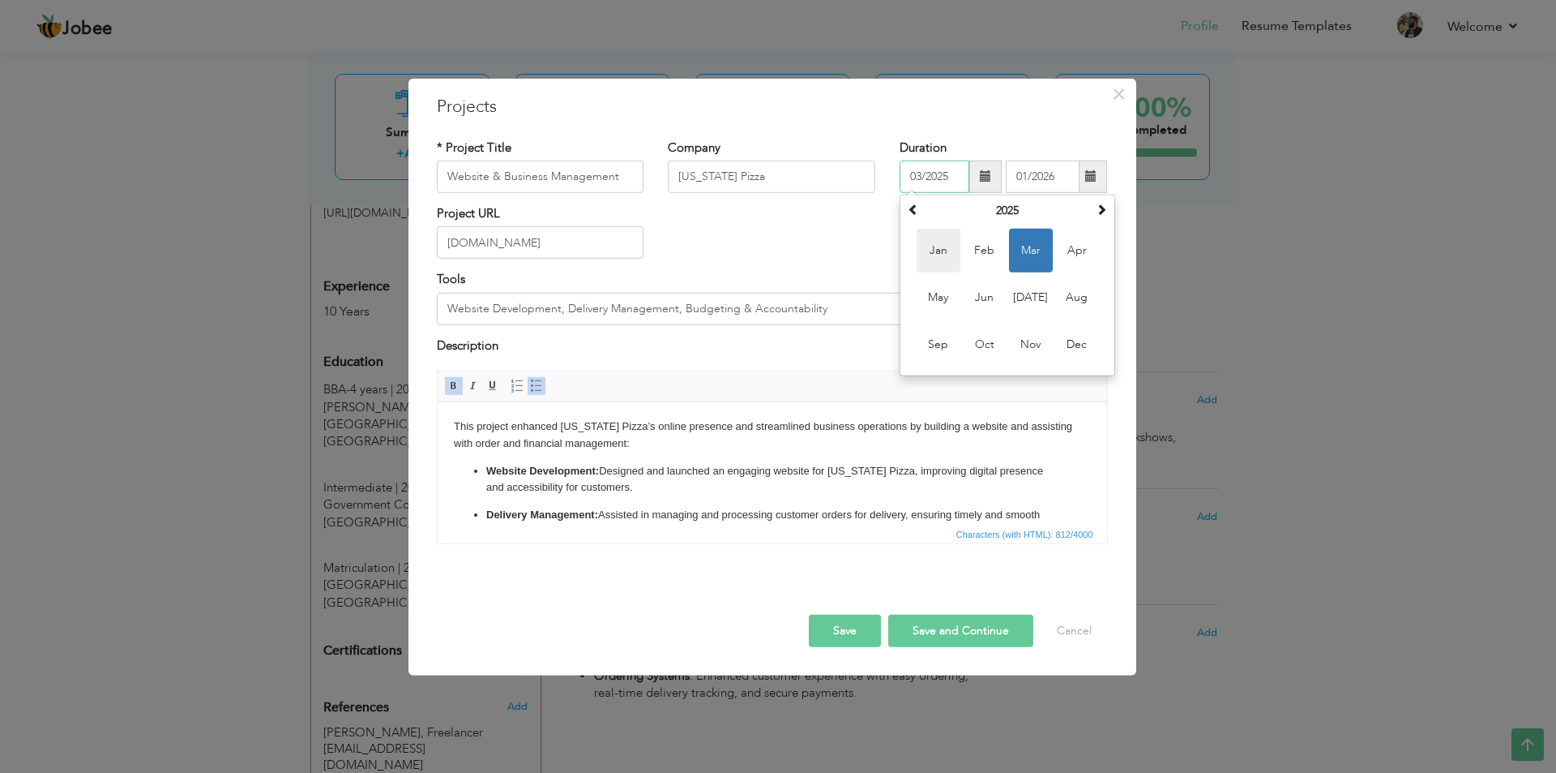
click at [939, 239] on span "Jan" at bounding box center [939, 251] width 44 height 44
click at [998, 179] on span at bounding box center [986, 177] width 32 height 32
click at [1099, 213] on span at bounding box center [1101, 208] width 11 height 11
click at [956, 257] on span "Jan" at bounding box center [939, 251] width 44 height 44
type input "01/2026"
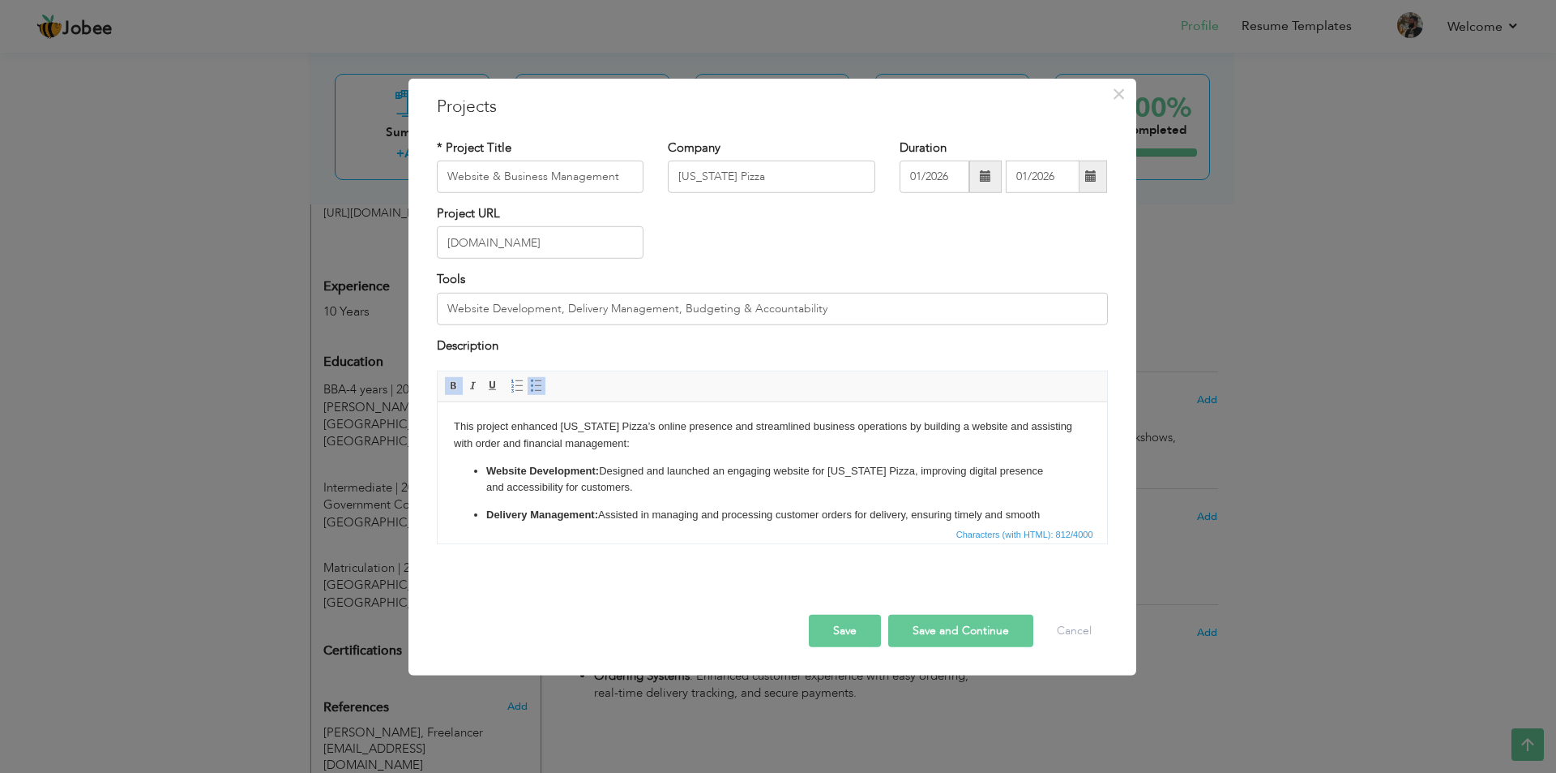
click at [1000, 134] on div "* Project Title Website & Business Management Company [US_STATE] Pizza Duration…" at bounding box center [773, 347] width 696 height 442
click at [1106, 176] on span at bounding box center [1092, 177] width 32 height 32
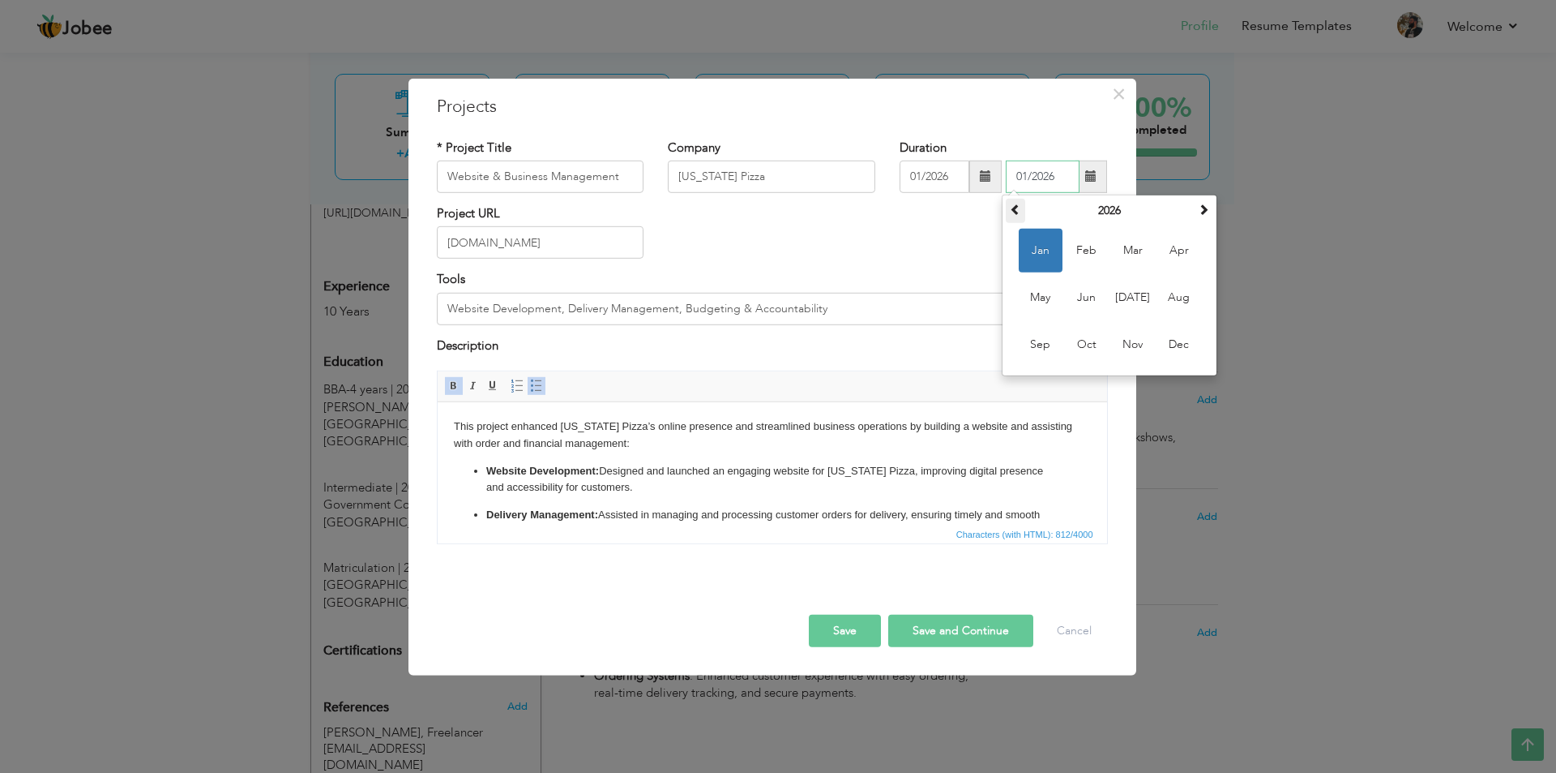
click at [1017, 210] on span at bounding box center [1015, 208] width 11 height 11
click at [1085, 292] on span "Jun" at bounding box center [1087, 298] width 44 height 44
type input "06/2025"
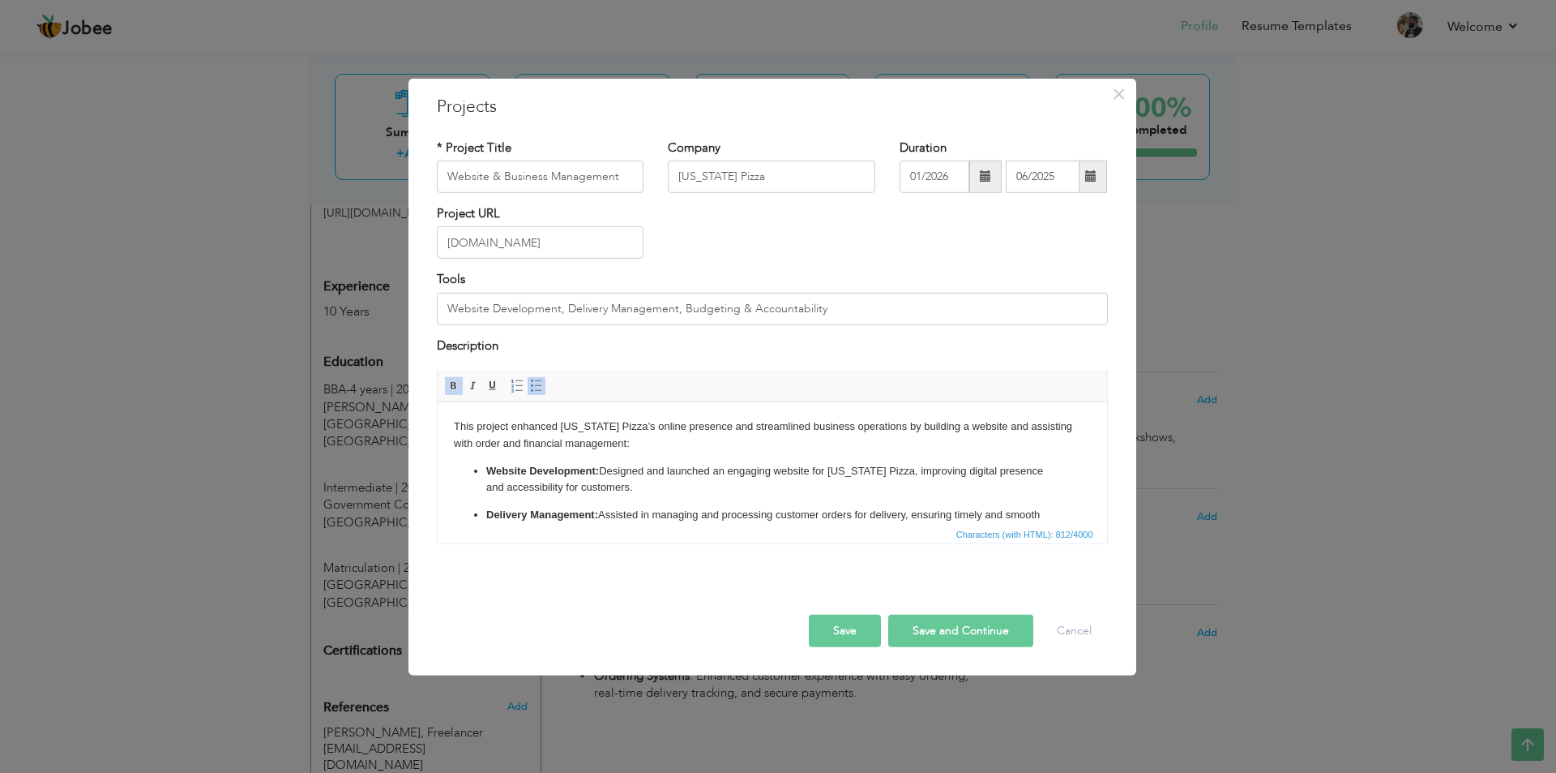
click at [1042, 255] on div "Project URL [DOMAIN_NAME]" at bounding box center [773, 238] width 696 height 66
click at [863, 620] on button "Save" at bounding box center [845, 630] width 72 height 32
click at [842, 614] on div "Save Save and Continue Delete Cancel" at bounding box center [773, 613] width 696 height 91
click at [840, 621] on button "Save" at bounding box center [845, 630] width 72 height 32
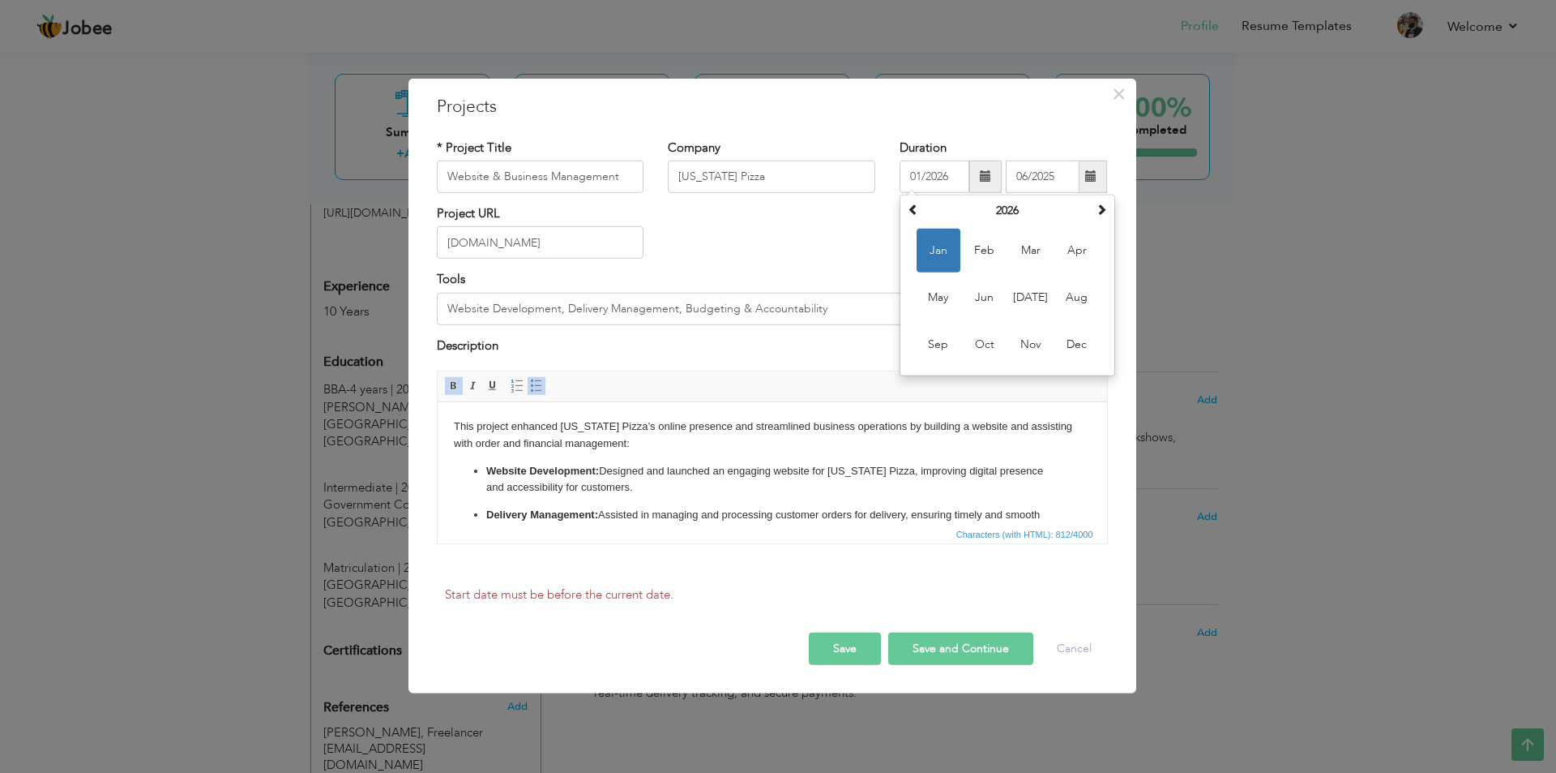
click at [982, 183] on span at bounding box center [986, 177] width 32 height 32
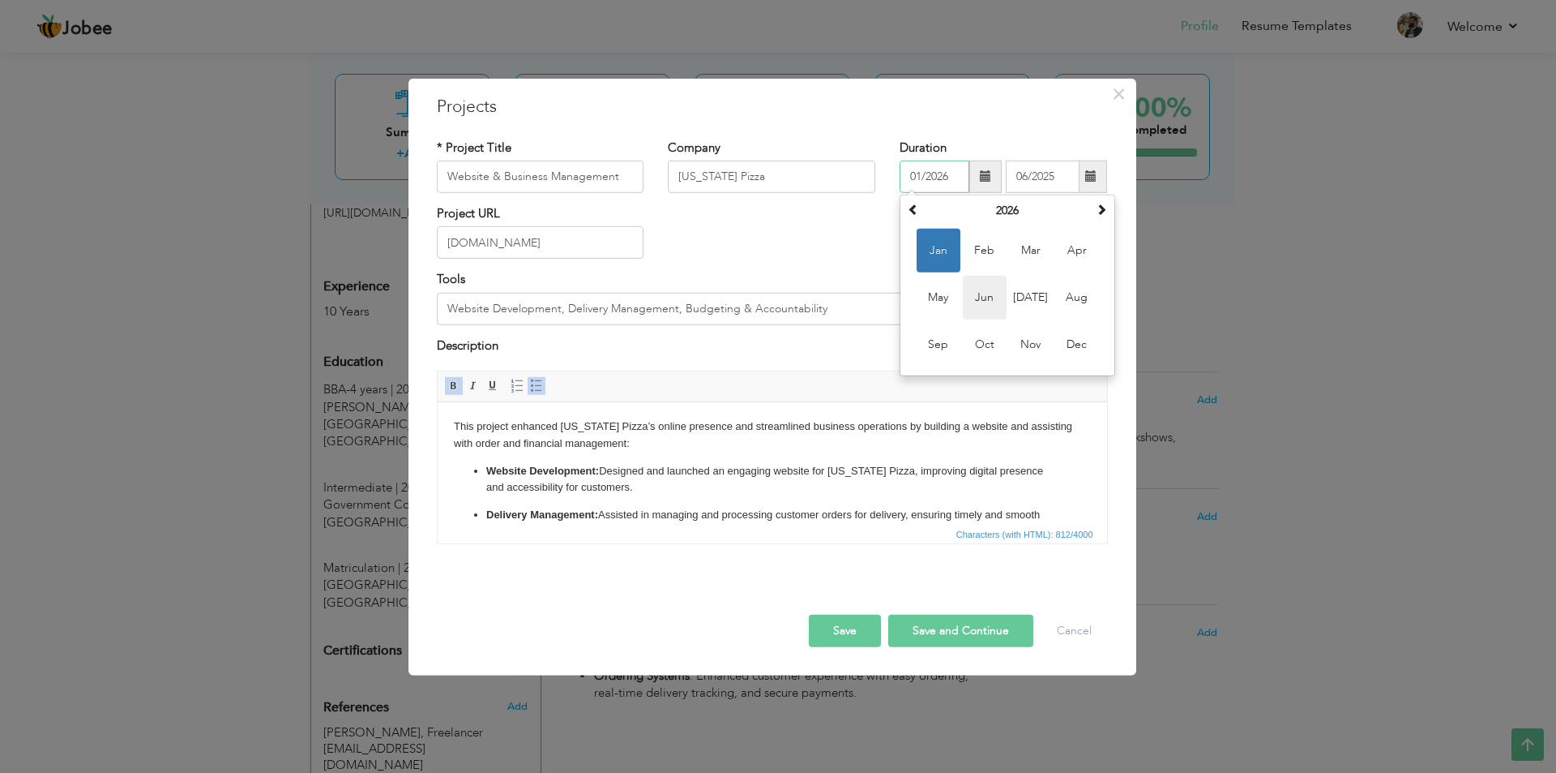
click at [978, 300] on span "Jun" at bounding box center [985, 298] width 44 height 44
click at [991, 180] on span at bounding box center [985, 175] width 11 height 11
click at [913, 211] on span at bounding box center [913, 208] width 11 height 11
click at [988, 289] on span "Jun" at bounding box center [985, 298] width 44 height 44
type input "06/2025"
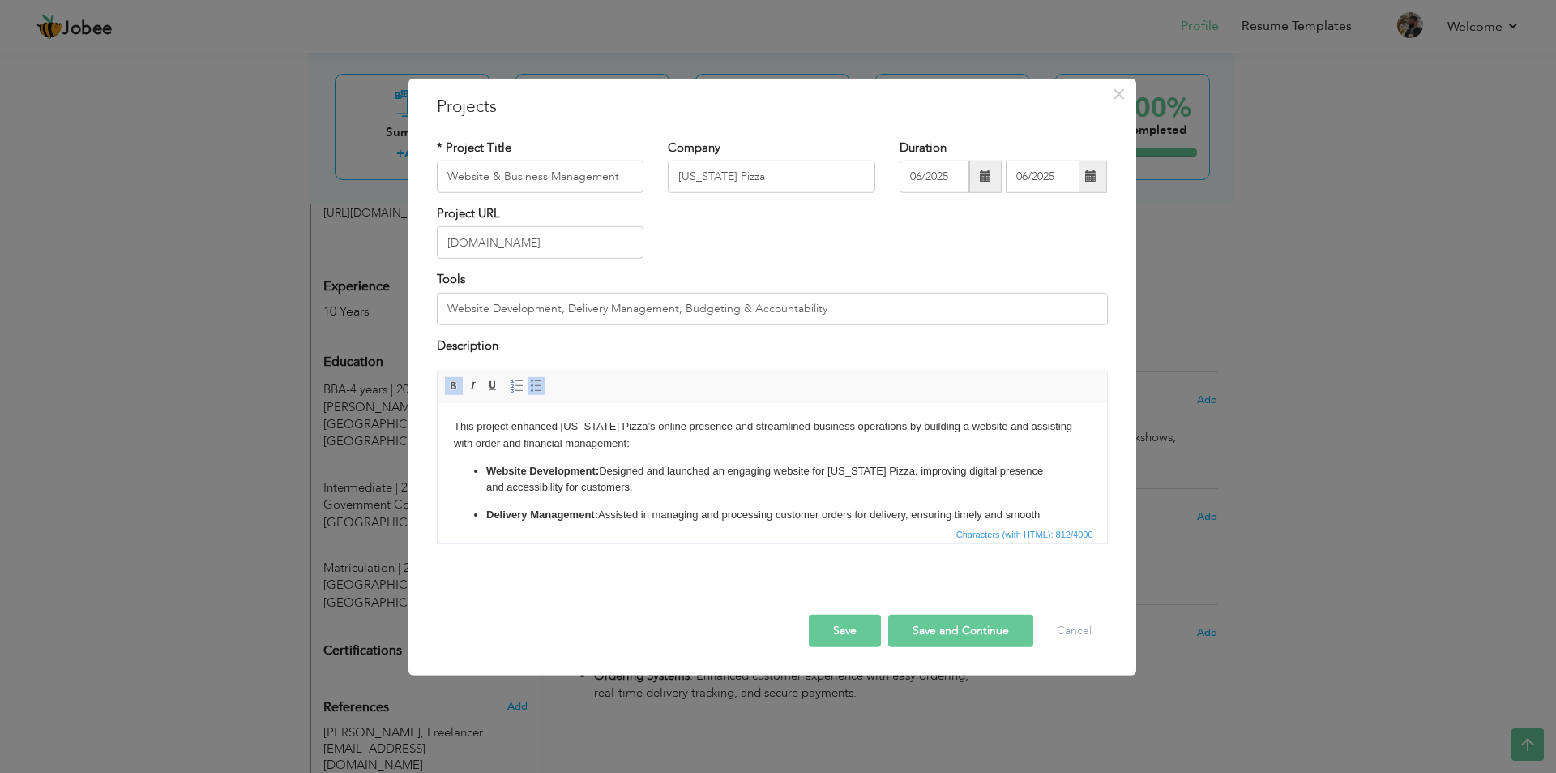
click at [957, 284] on div "Tools Website Development, Delivery Management, Budgeting & Accountability" at bounding box center [772, 298] width 671 height 54
click at [1096, 167] on span at bounding box center [1092, 177] width 32 height 32
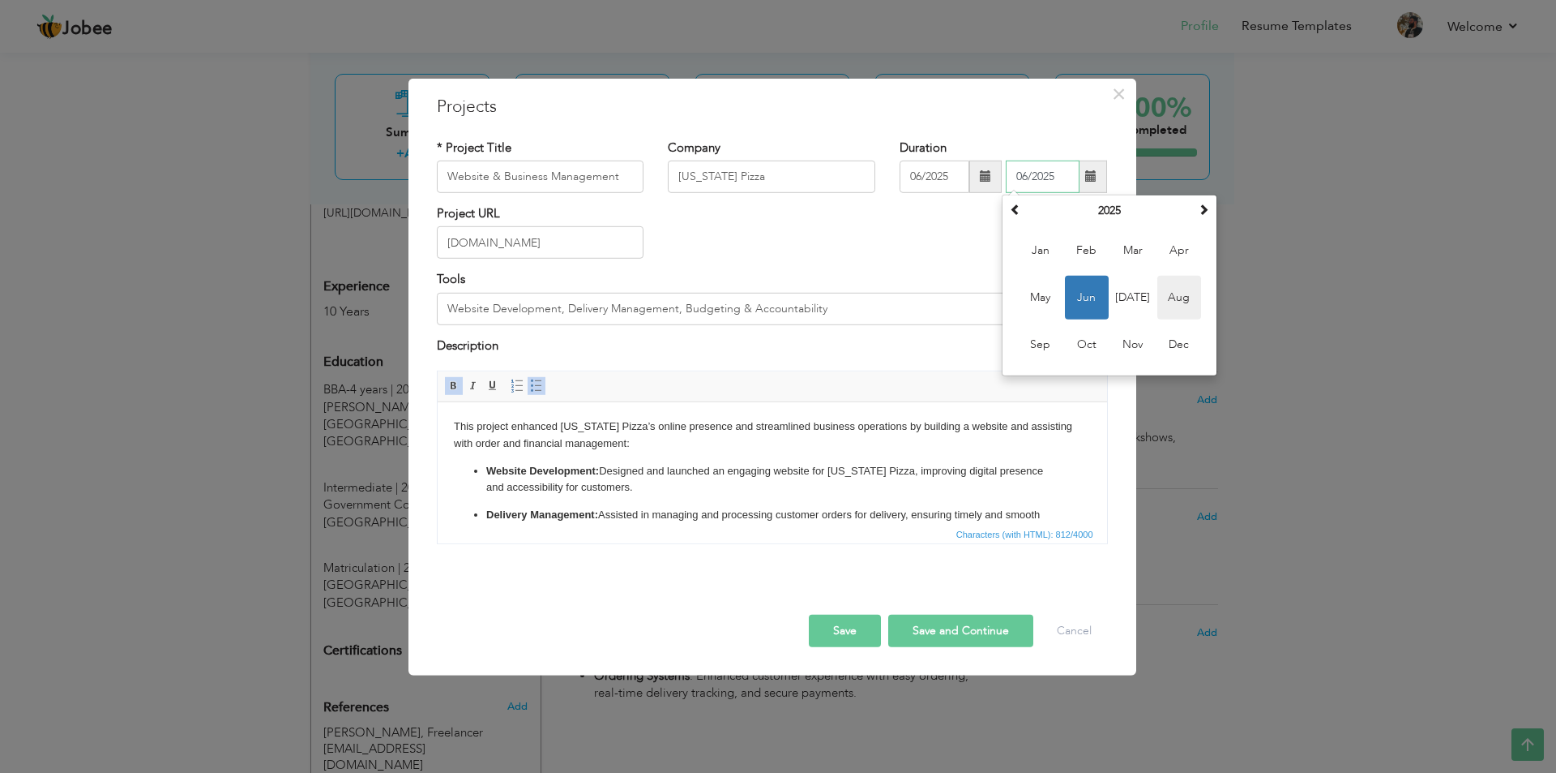
click at [1166, 298] on span "Aug" at bounding box center [1180, 298] width 44 height 44
type input "08/2025"
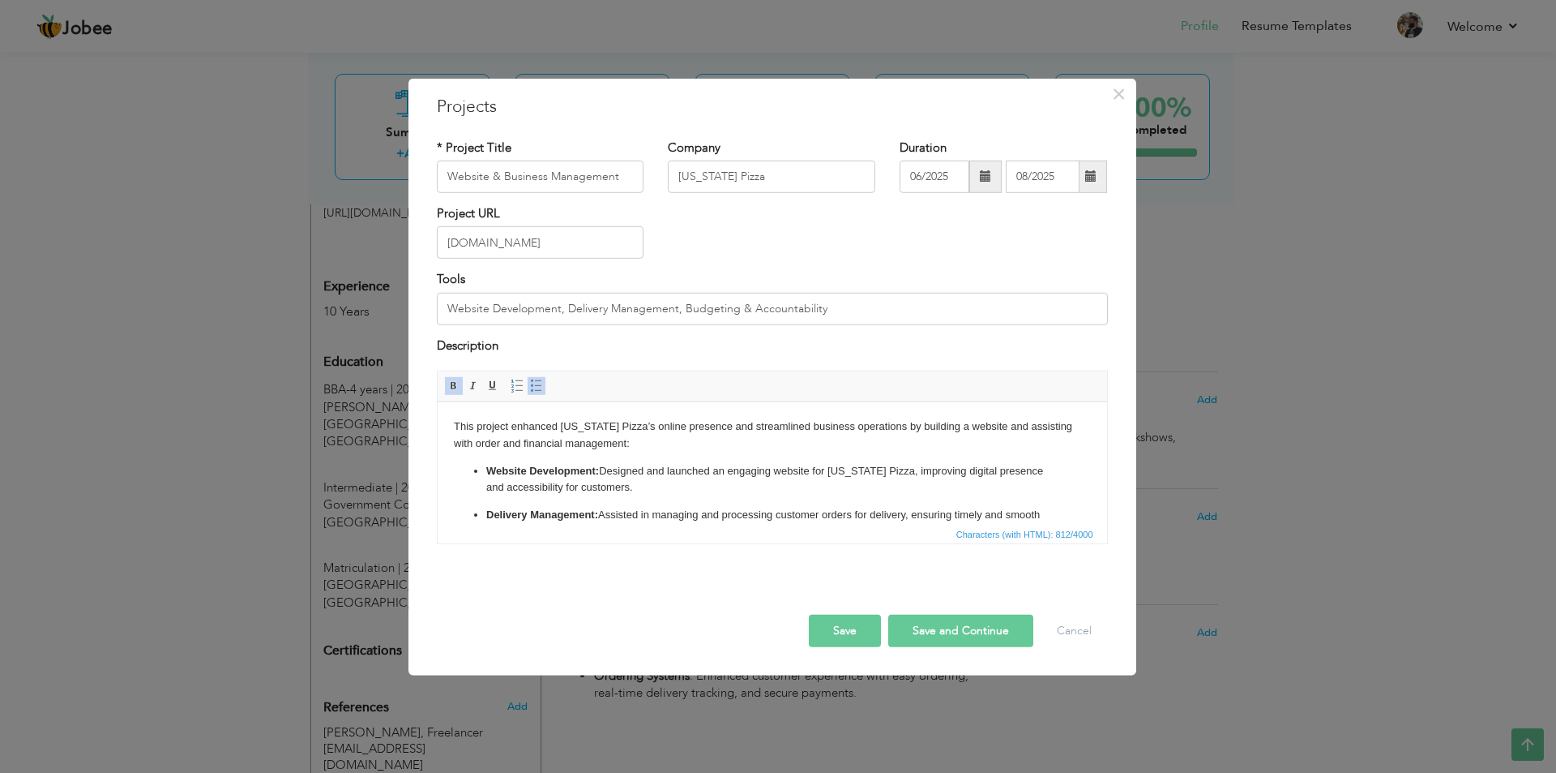
click at [961, 238] on div "Project URL [DOMAIN_NAME]" at bounding box center [773, 238] width 696 height 66
click at [841, 624] on button "Save" at bounding box center [845, 630] width 72 height 32
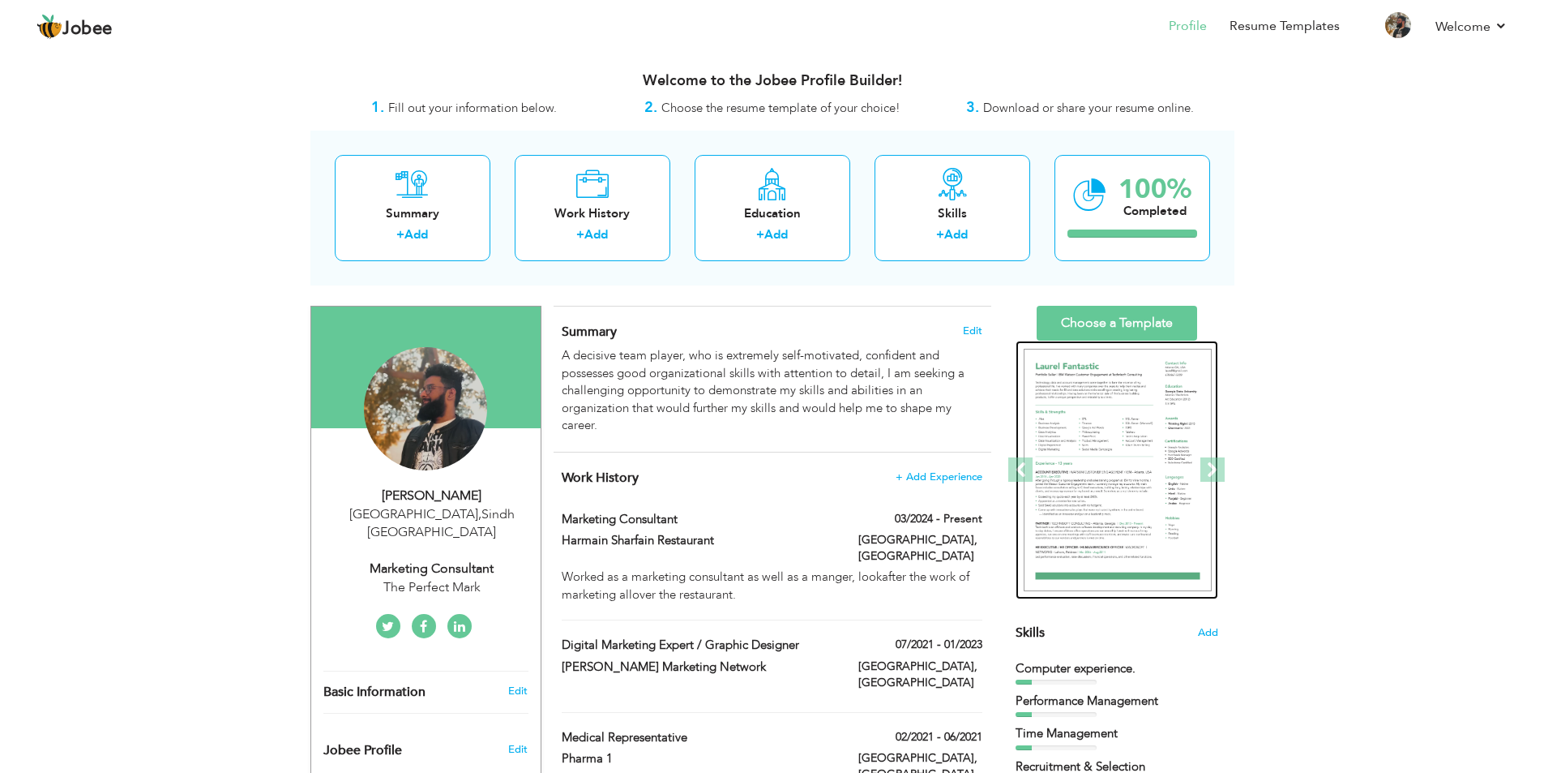
click at [1140, 463] on img at bounding box center [1118, 470] width 188 height 243
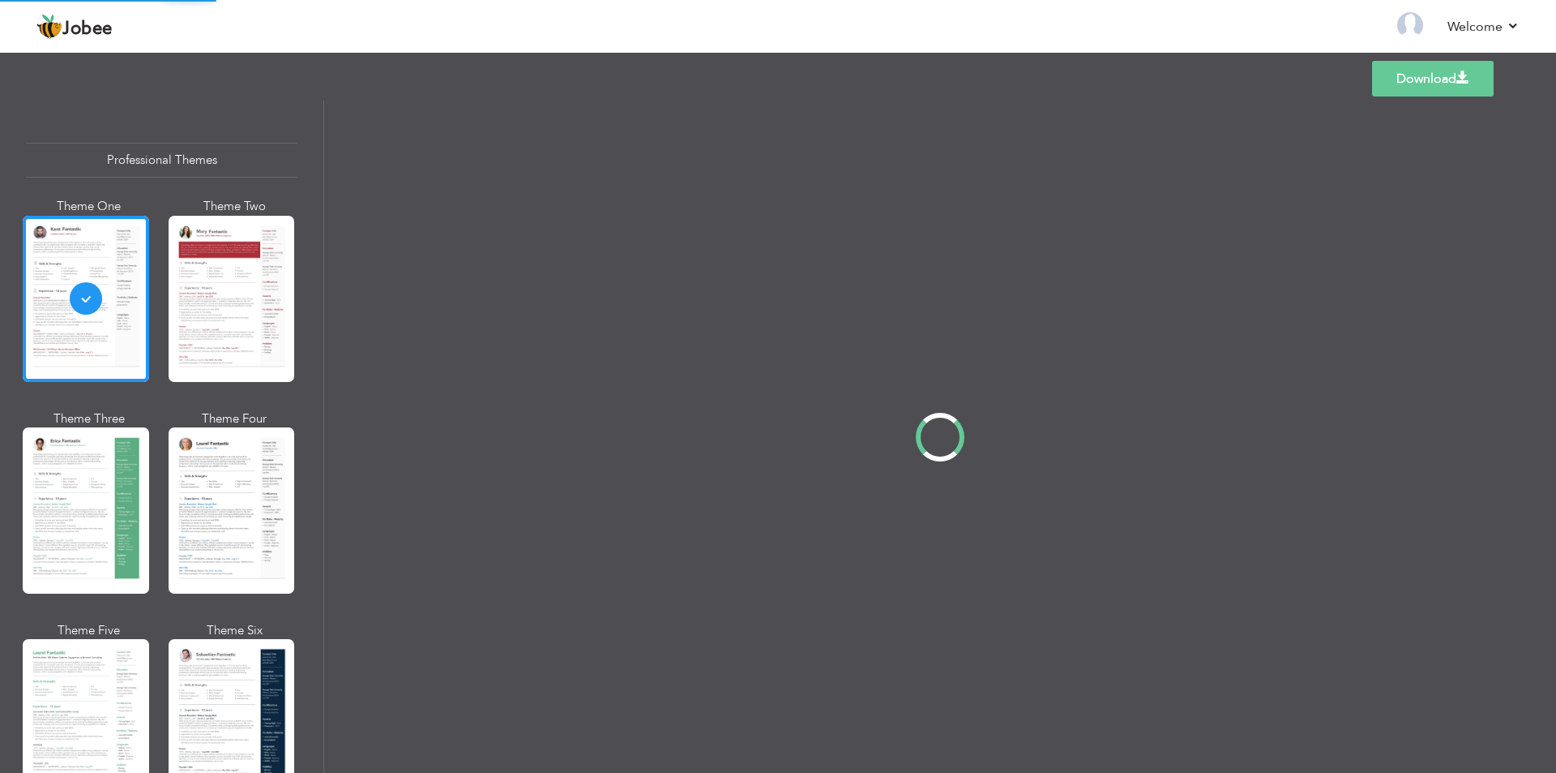
click at [83, 468] on div "Professional Themes Theme One Theme Two Theme Three Theme Four" at bounding box center [778, 437] width 1556 height 672
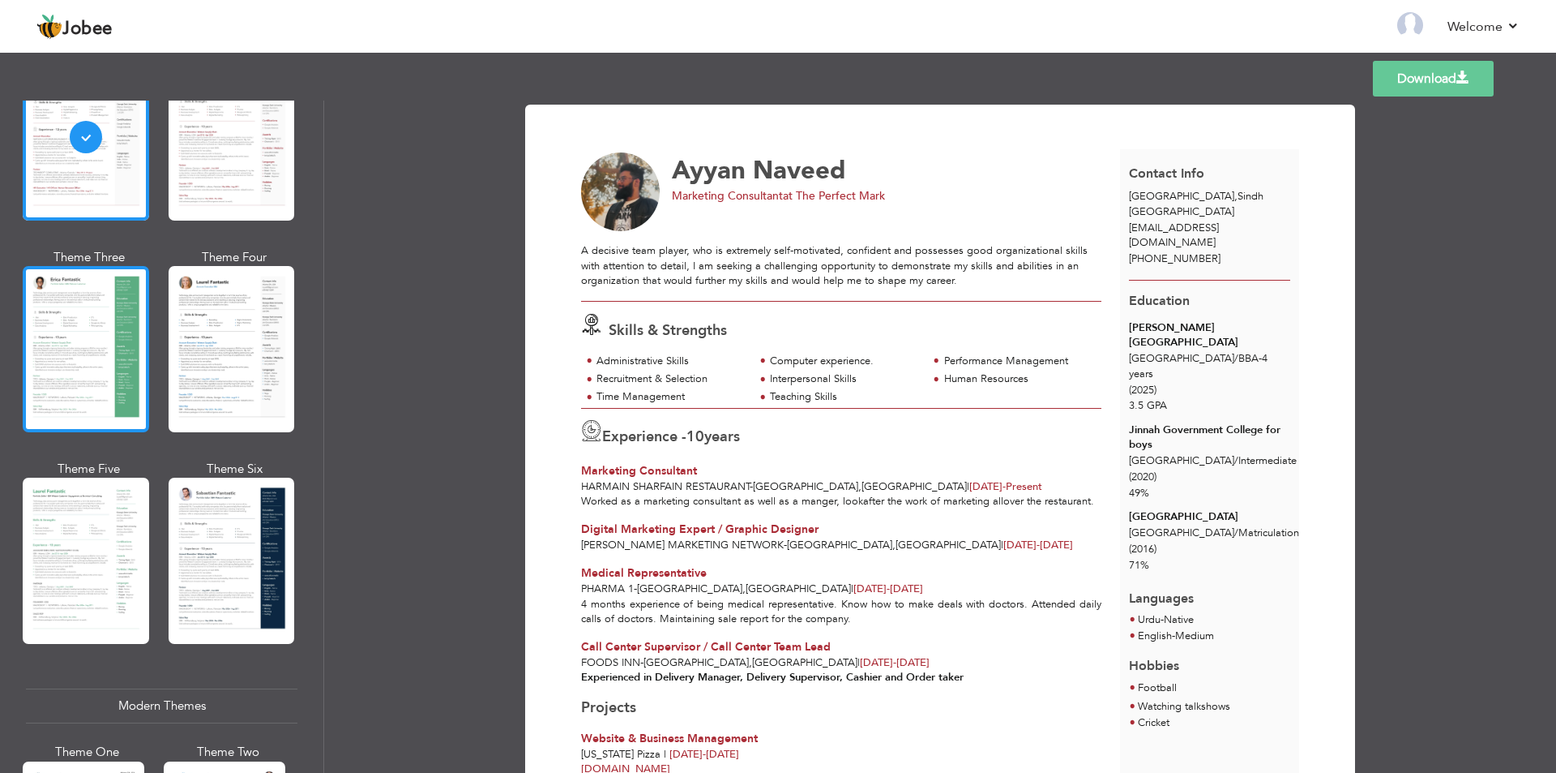
scroll to position [162, 0]
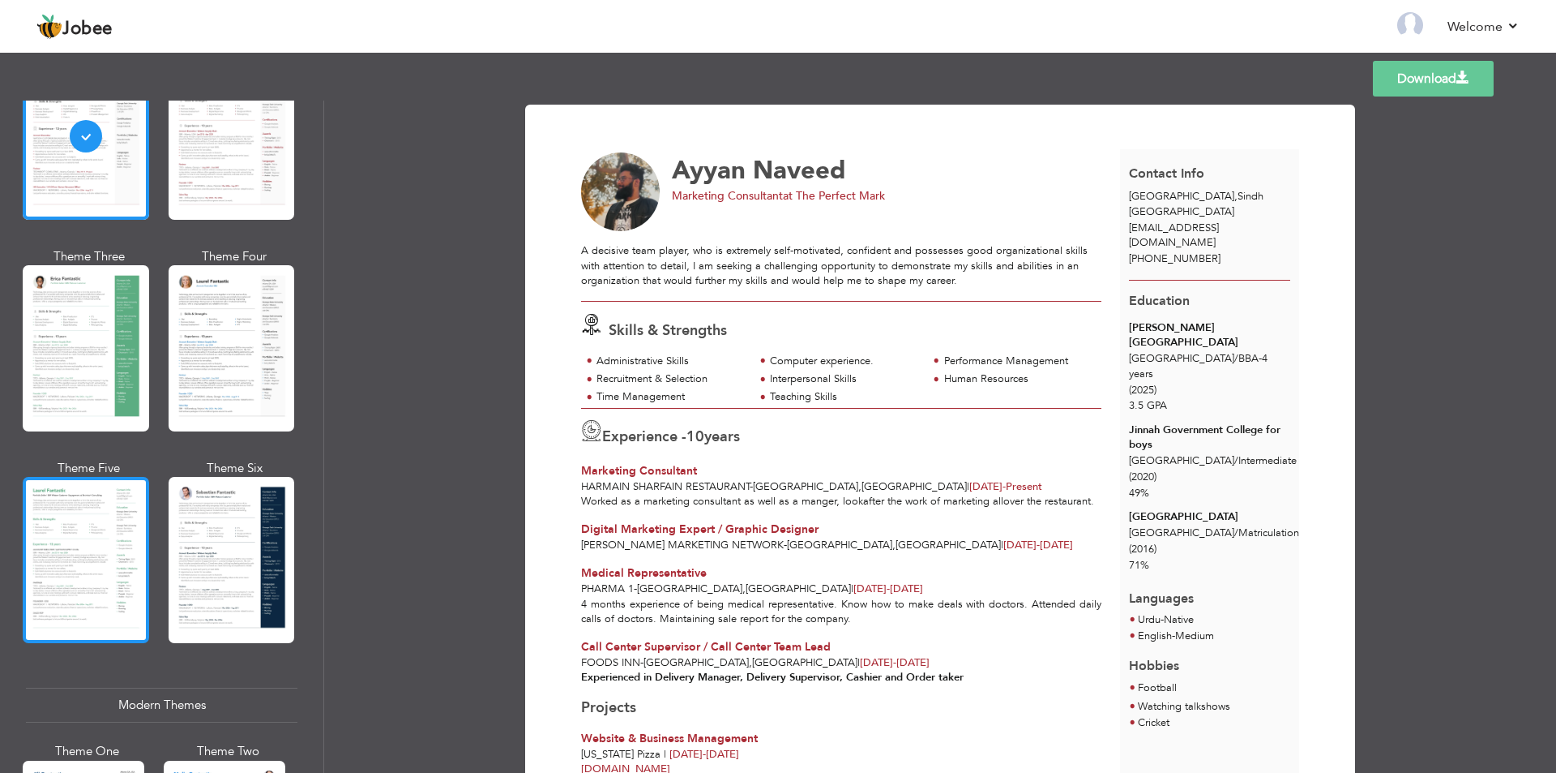
click at [104, 526] on div at bounding box center [86, 560] width 126 height 166
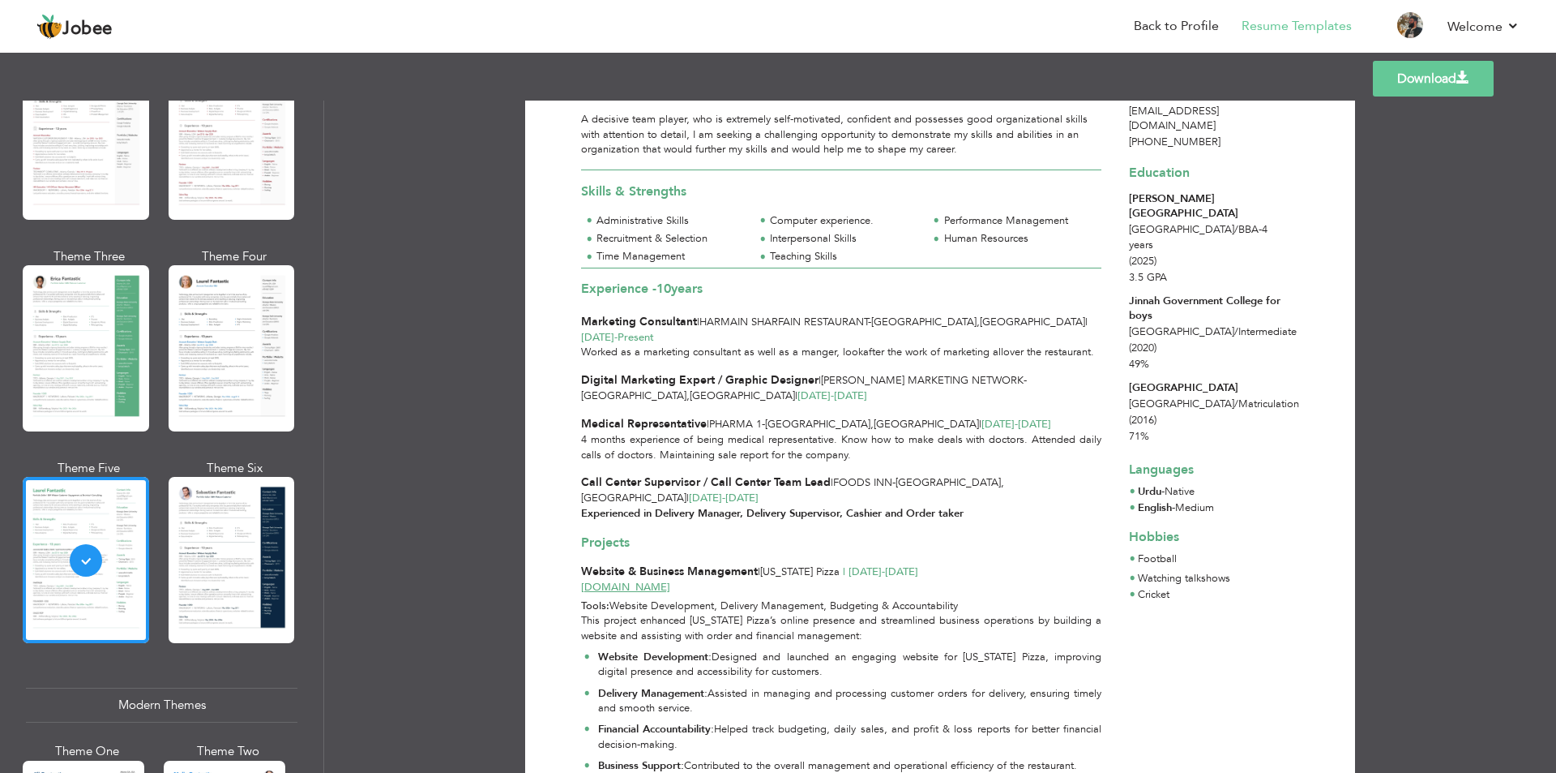
scroll to position [0, 0]
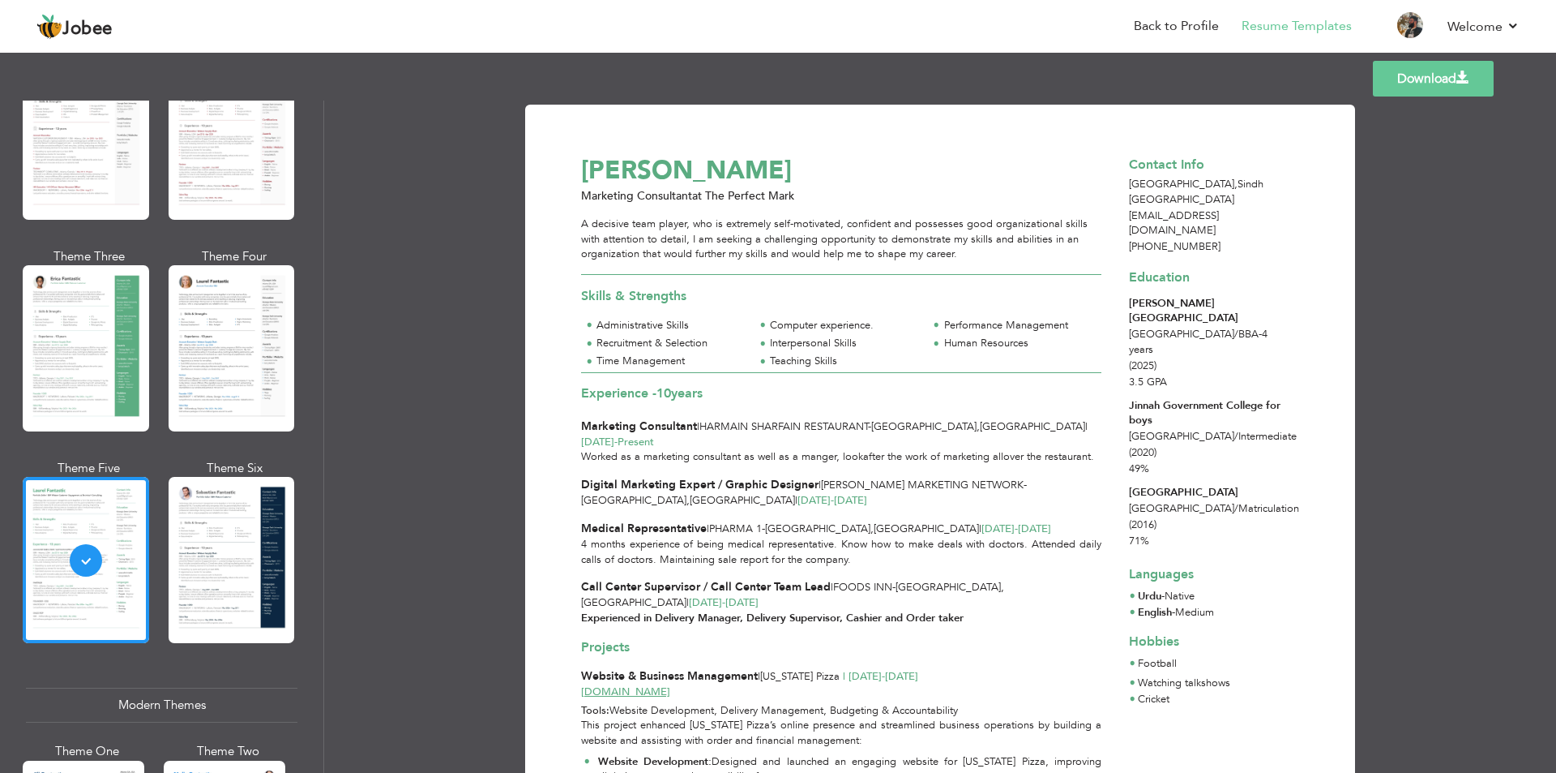
click at [1468, 84] on span at bounding box center [1463, 77] width 13 height 13
click at [575, 152] on div "[PERSON_NAME]" at bounding box center [850, 170] width 557 height 36
